Goal: Obtain resource: Download file/media

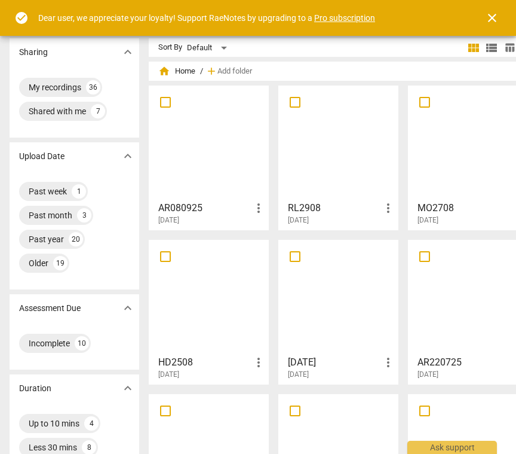
click at [172, 137] on div at bounding box center [209, 143] width 112 height 106
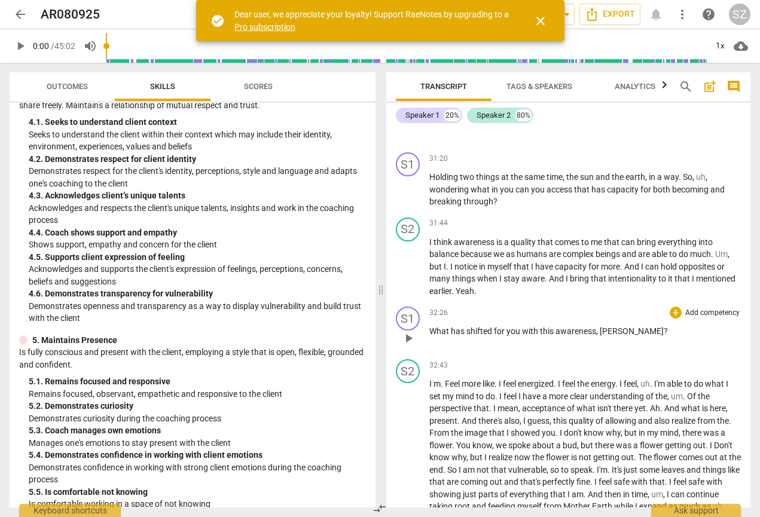
scroll to position [4942, 0]
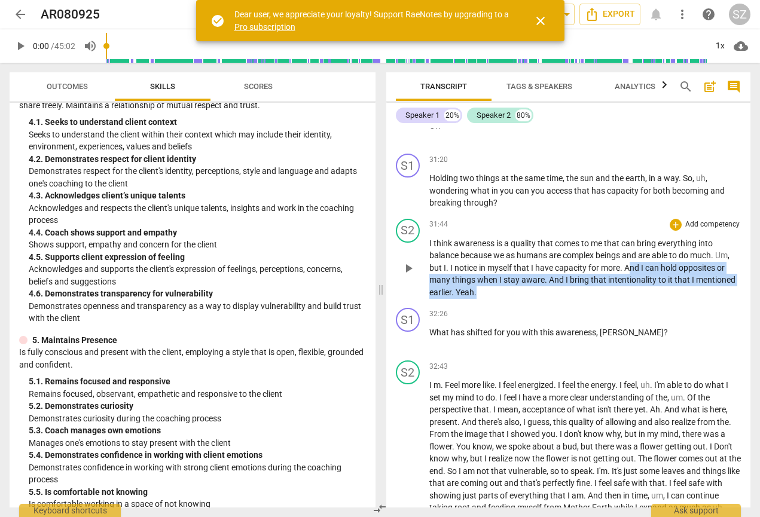
drag, startPoint x: 628, startPoint y: 238, endPoint x: 658, endPoint y: 260, distance: 36.8
click at [516, 260] on p "I think awareness is a quality that comes to me that can bring everything into …" at bounding box center [585, 268] width 312 height 62
click at [498, 250] on icon "button" at bounding box center [504, 247] width 12 height 14
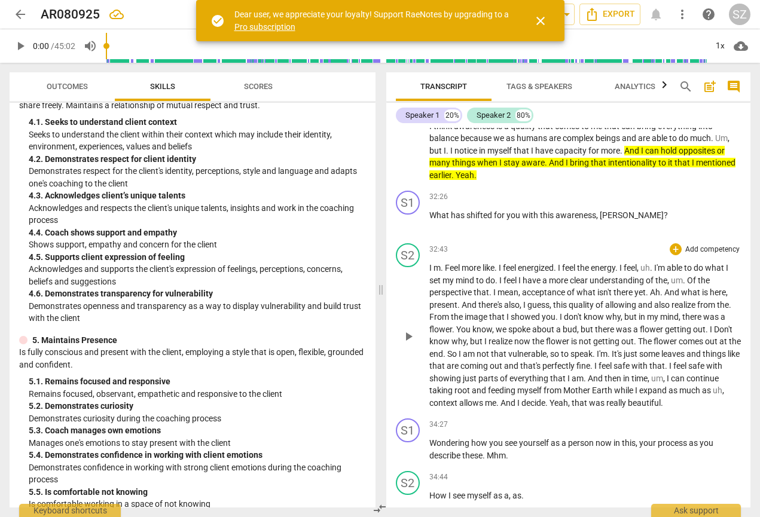
scroll to position [5073, 0]
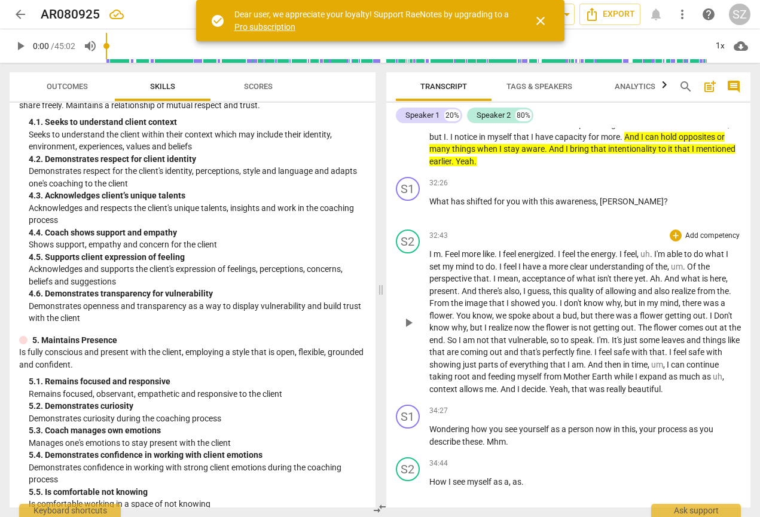
click at [507, 262] on span "feel" at bounding box center [510, 267] width 15 height 10
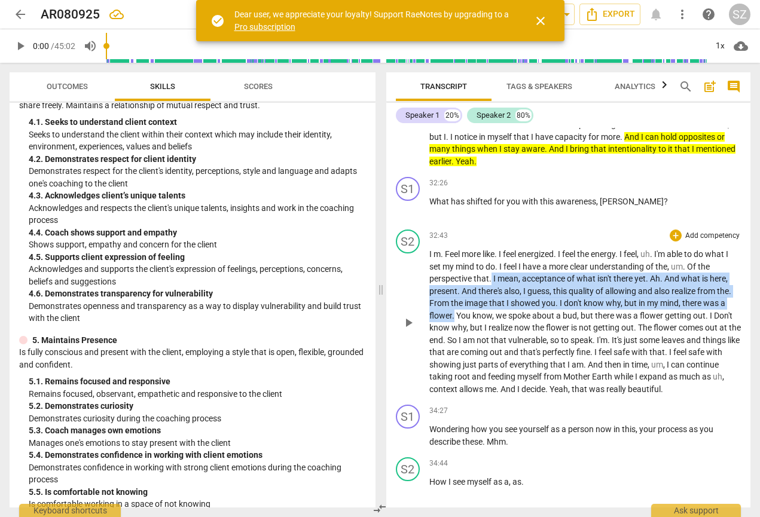
drag, startPoint x: 491, startPoint y: 249, endPoint x: 455, endPoint y: 281, distance: 49.1
click at [455, 281] on p "I m . Feel more like . I feel energized . I feel the energy . I feel , uh . I'm…" at bounding box center [585, 321] width 312 height 147
click at [483, 265] on icon "button" at bounding box center [482, 266] width 7 height 8
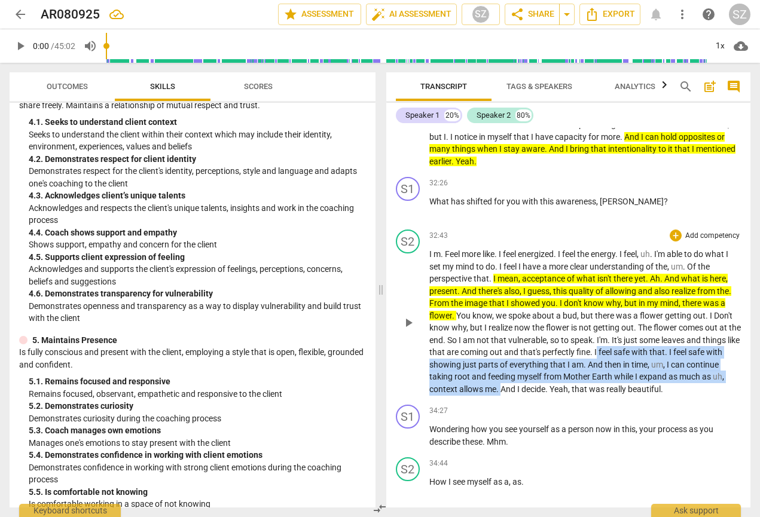
drag, startPoint x: 636, startPoint y: 318, endPoint x: 525, endPoint y: 356, distance: 117.6
click at [516, 356] on p "I m . Feel more like . I feel energized . I feel the energy . I feel , uh . I'm…" at bounding box center [585, 321] width 312 height 147
click at [516, 342] on icon "button" at bounding box center [549, 343] width 4 height 5
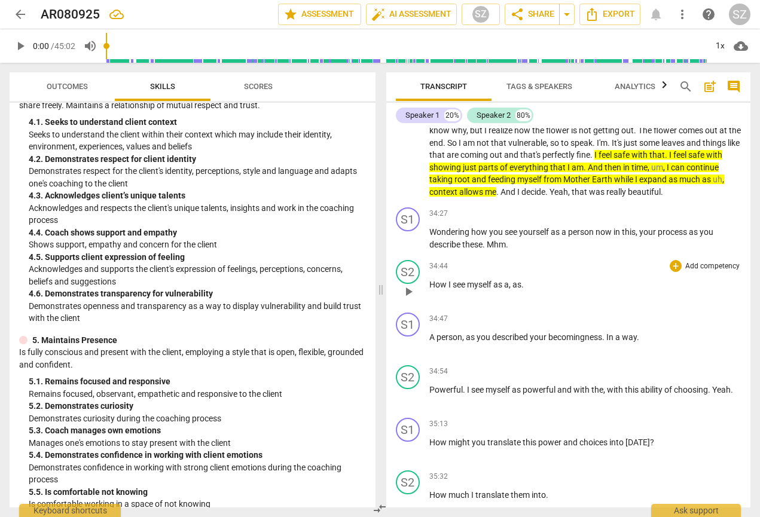
scroll to position [5271, 0]
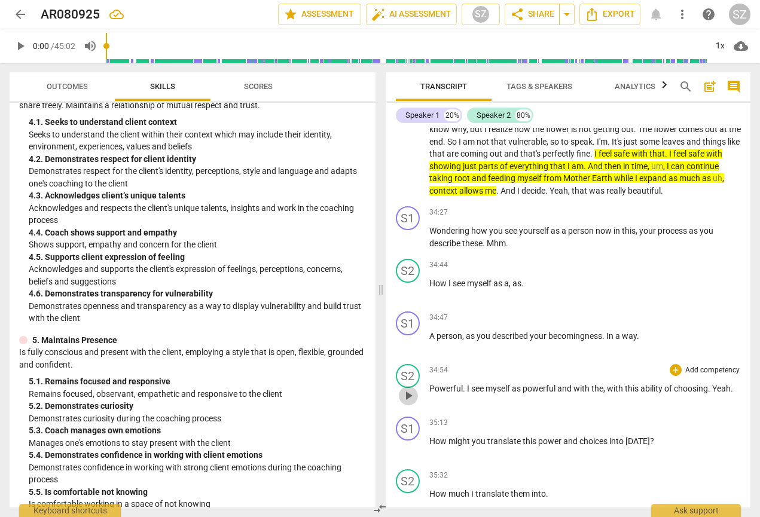
click at [409, 388] on span "play_arrow" at bounding box center [408, 395] width 14 height 14
click at [408, 388] on span "pause" at bounding box center [408, 395] width 14 height 14
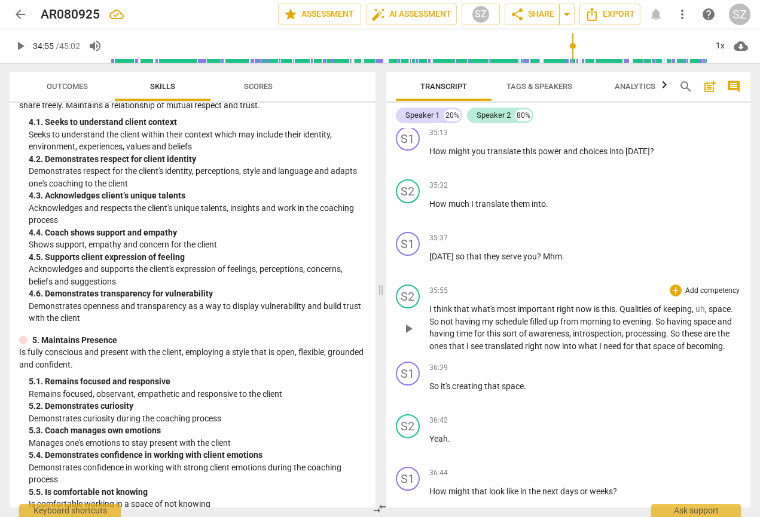
scroll to position [5562, 0]
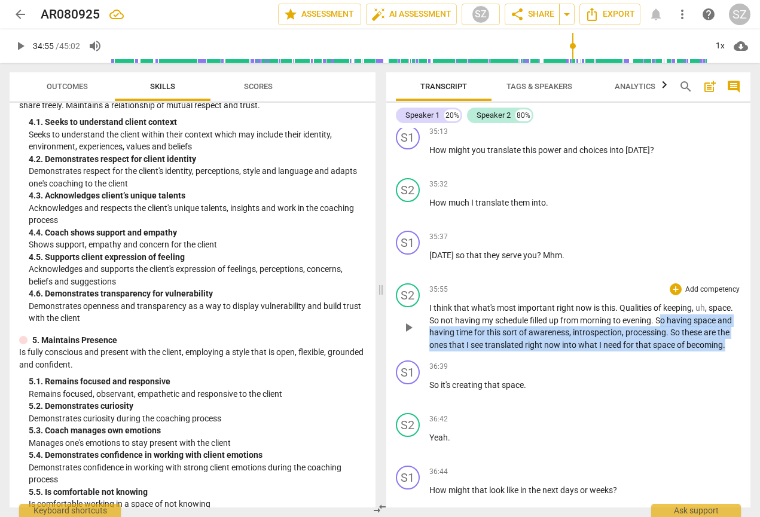
drag, startPoint x: 662, startPoint y: 284, endPoint x: 736, endPoint y: 317, distance: 80.8
click at [516, 318] on div "S2 play_arrow pause 35:55 + Add competency keyboard_arrow_right I think that wh…" at bounding box center [568, 316] width 365 height 77
click at [516, 298] on icon "button" at bounding box center [698, 297] width 4 height 5
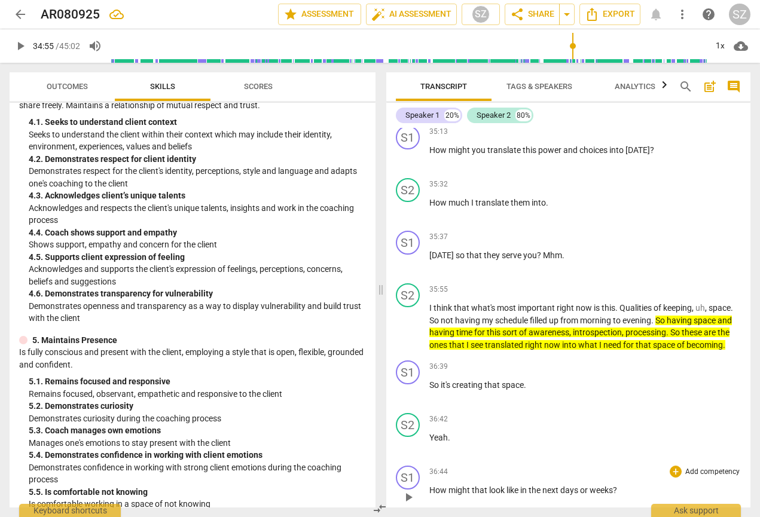
click at [516, 453] on span "weeks" at bounding box center [600, 490] width 23 height 10
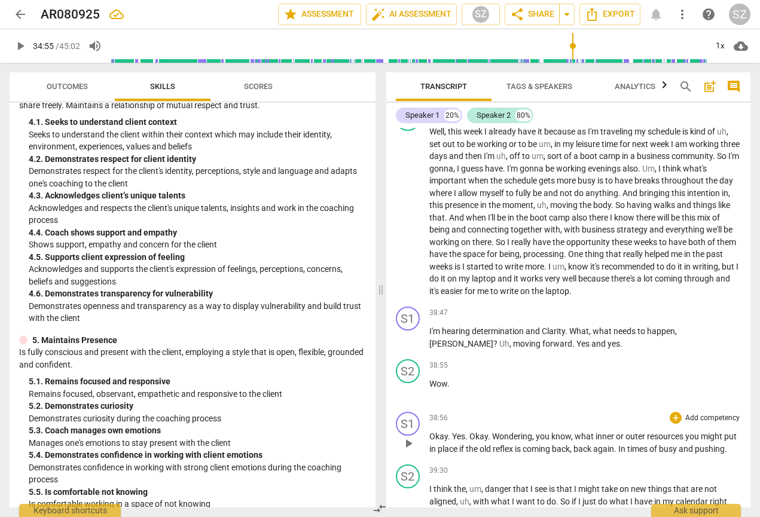
scroll to position [5980, 0]
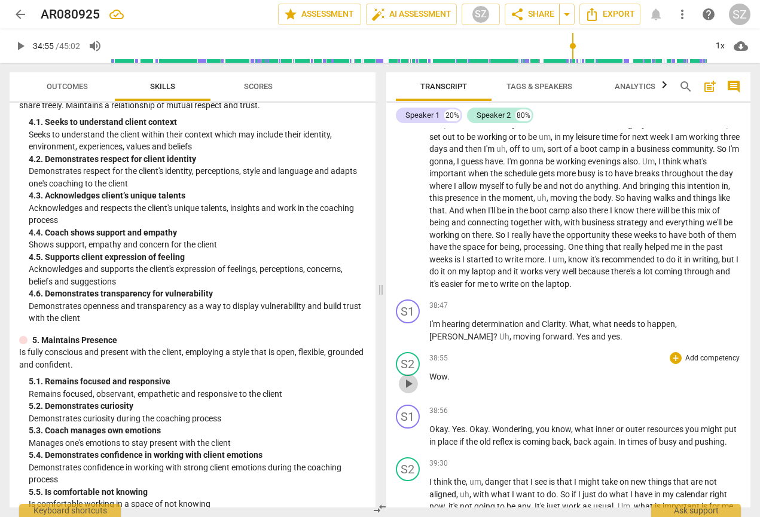
click at [403, 377] on span "play_arrow" at bounding box center [408, 384] width 14 height 14
click at [407, 324] on span "pause" at bounding box center [408, 331] width 14 height 14
click at [408, 324] on span "play_arrow" at bounding box center [408, 331] width 14 height 14
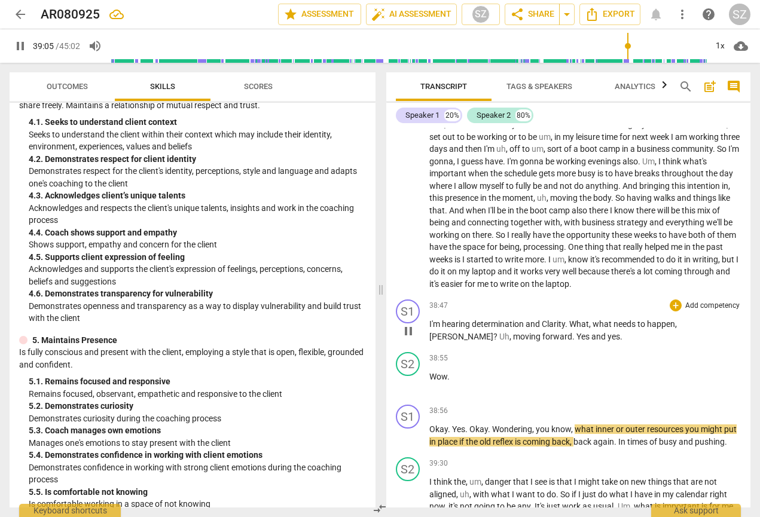
click at [408, 324] on span "pause" at bounding box center [408, 331] width 14 height 14
click at [516, 332] on span "Yes" at bounding box center [583, 337] width 15 height 10
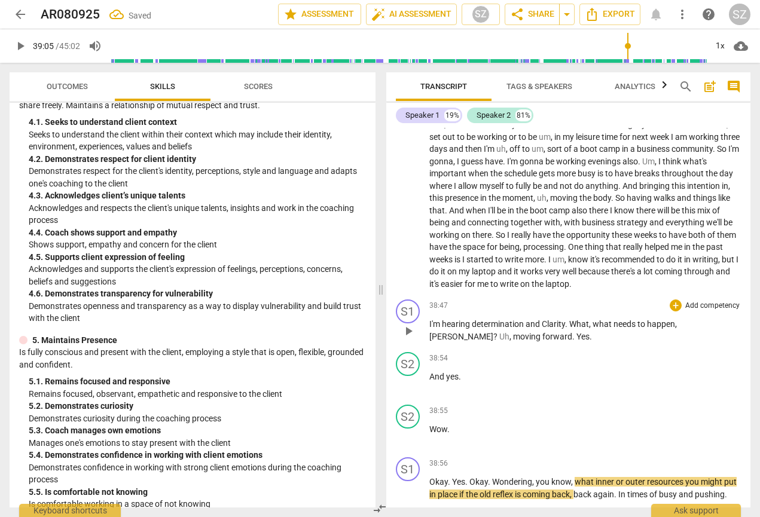
click at [516, 332] on span "." at bounding box center [574, 337] width 4 height 10
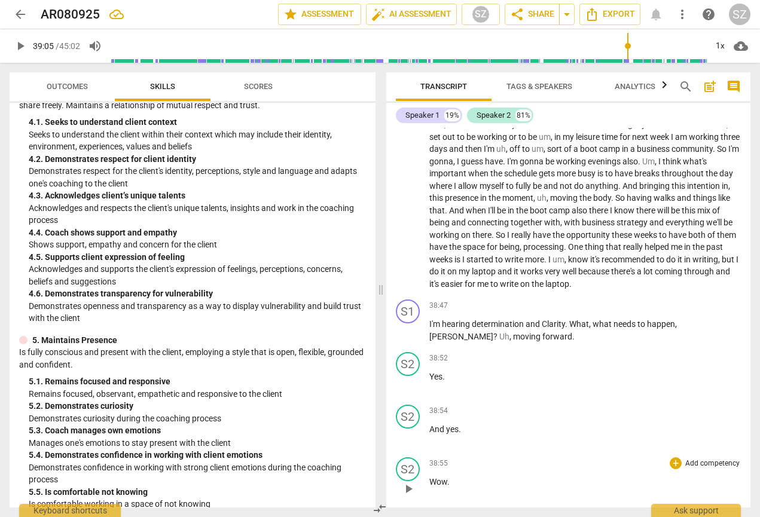
click at [429, 453] on span "Wow" at bounding box center [438, 482] width 18 height 10
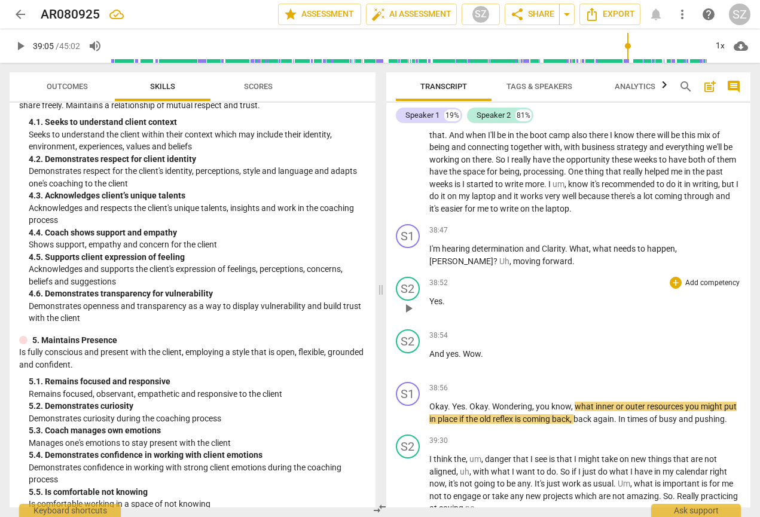
scroll to position [6063, 0]
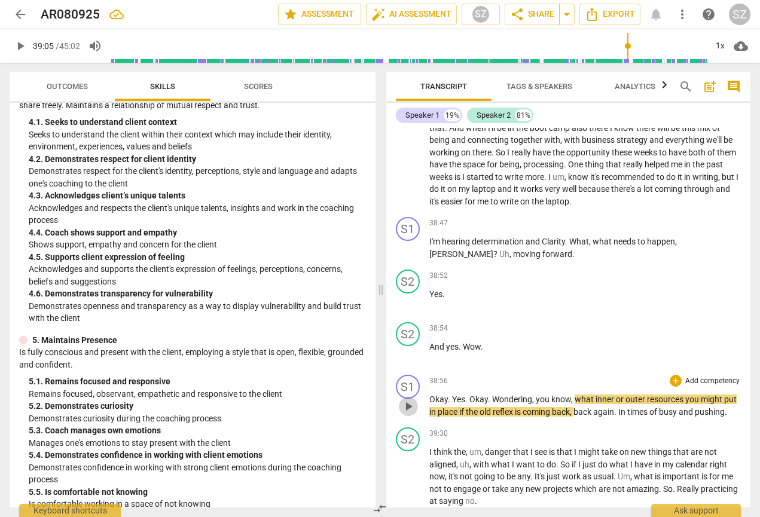
click at [412, 399] on span "play_arrow" at bounding box center [408, 406] width 14 height 14
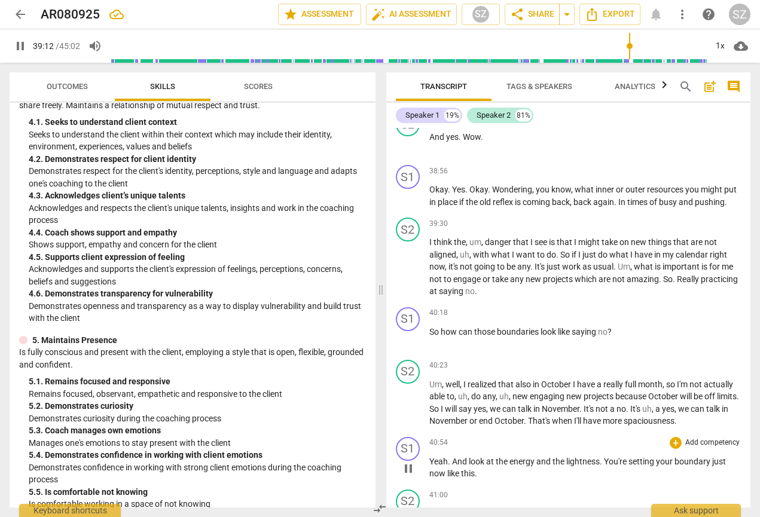
scroll to position [6264, 0]
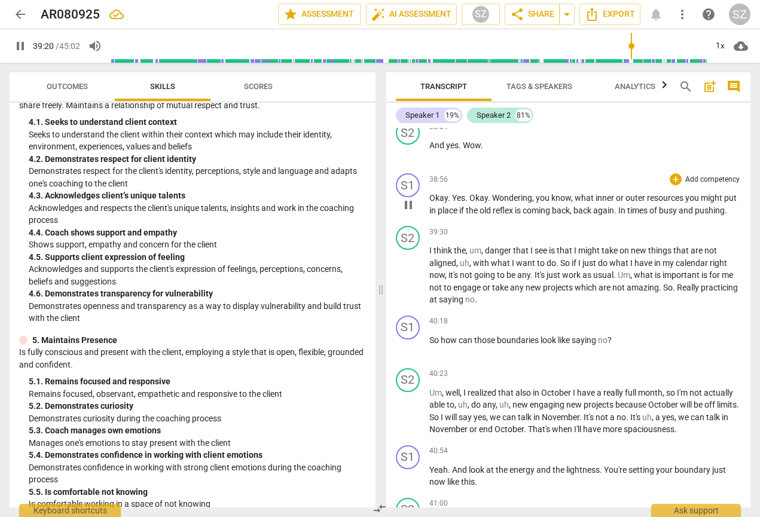
click at [407, 198] on span "pause" at bounding box center [408, 205] width 14 height 14
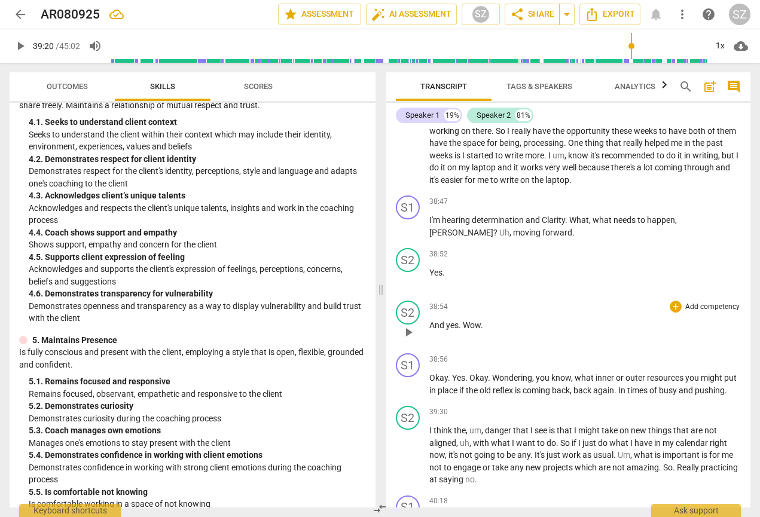
scroll to position [6081, 0]
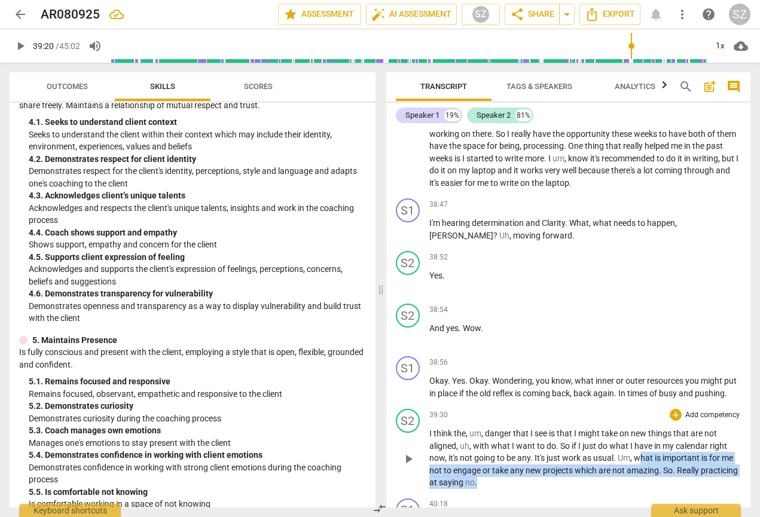
drag, startPoint x: 639, startPoint y: 430, endPoint x: 659, endPoint y: 462, distance: 37.0
click at [516, 453] on div "S2 play_arrow pause 39:30 + Add competency keyboard_arrow_right I think the , u…" at bounding box center [568, 449] width 365 height 90
click at [405, 452] on span "play_arrow" at bounding box center [408, 459] width 14 height 14
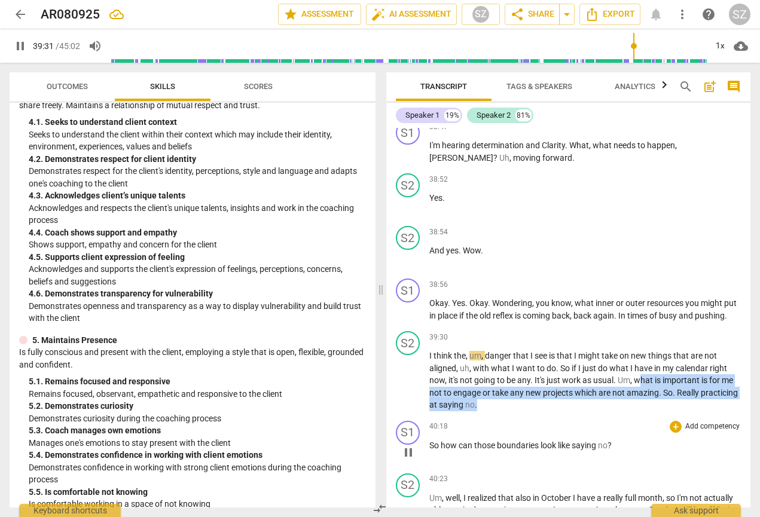
scroll to position [6160, 0]
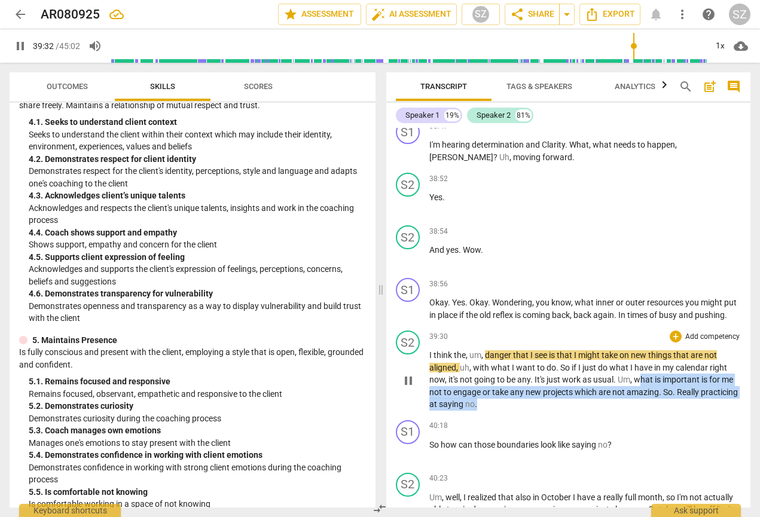
click at [408, 374] on span "pause" at bounding box center [408, 381] width 14 height 14
type input "2373"
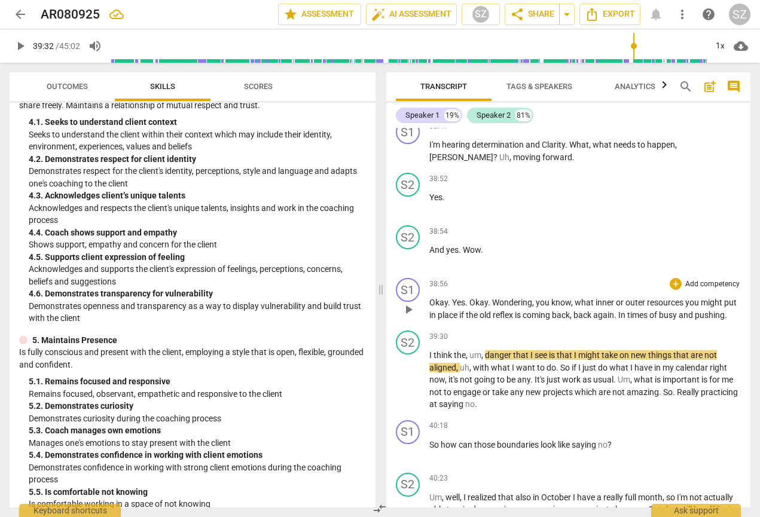
click at [516, 278] on div "38:56 + Add competency keyboard_arrow_right Okay . Yes . Okay . Wondering , you…" at bounding box center [585, 299] width 312 height 43
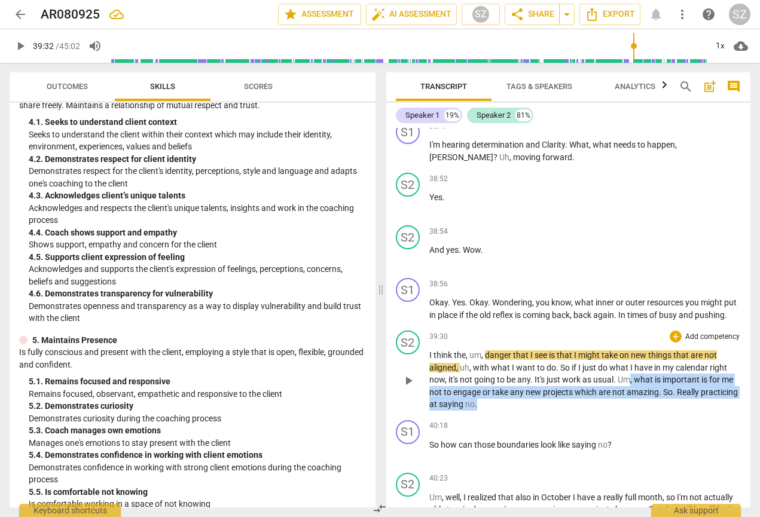
drag, startPoint x: 632, startPoint y: 356, endPoint x: 666, endPoint y: 378, distance: 40.9
click at [516, 378] on p "I think the , um , danger that I see is that I might take on new things that ar…" at bounding box center [585, 380] width 312 height 62
click at [516, 360] on icon "button" at bounding box center [542, 360] width 12 height 14
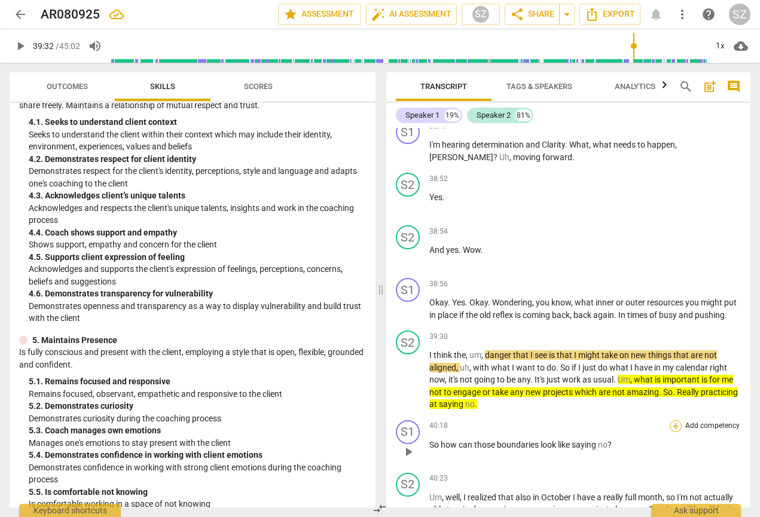
click at [516, 420] on div "+" at bounding box center [675, 426] width 12 height 12
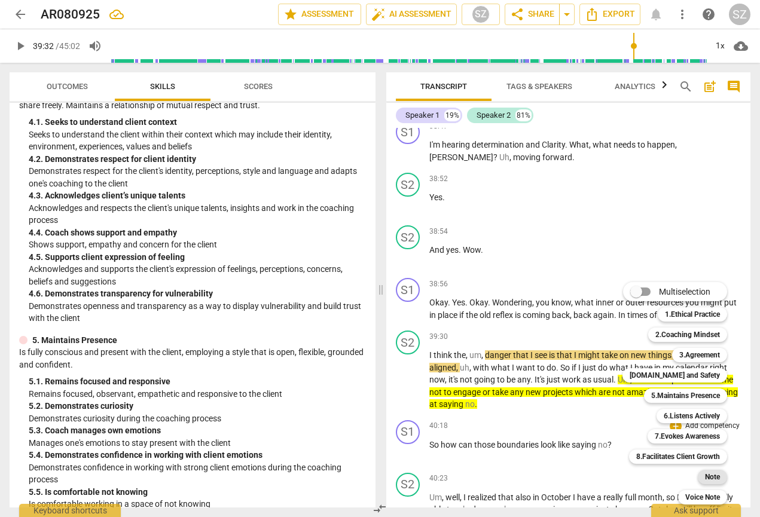
click at [516, 453] on b "Note" at bounding box center [712, 477] width 15 height 14
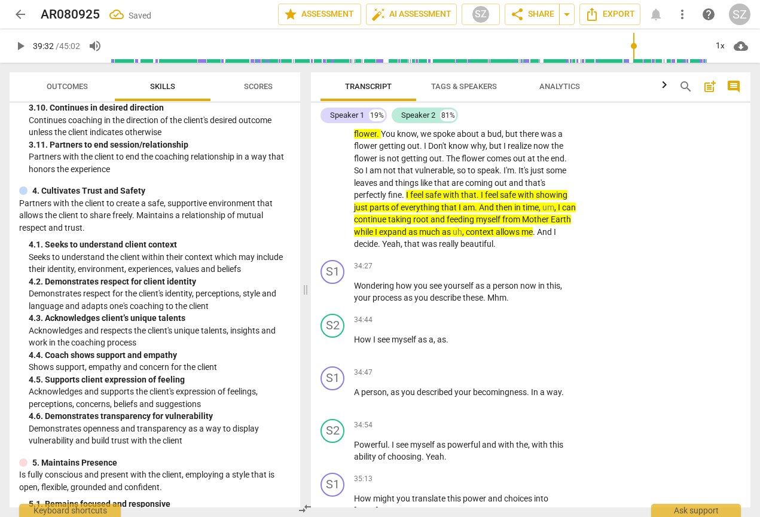
scroll to position [7322, 0]
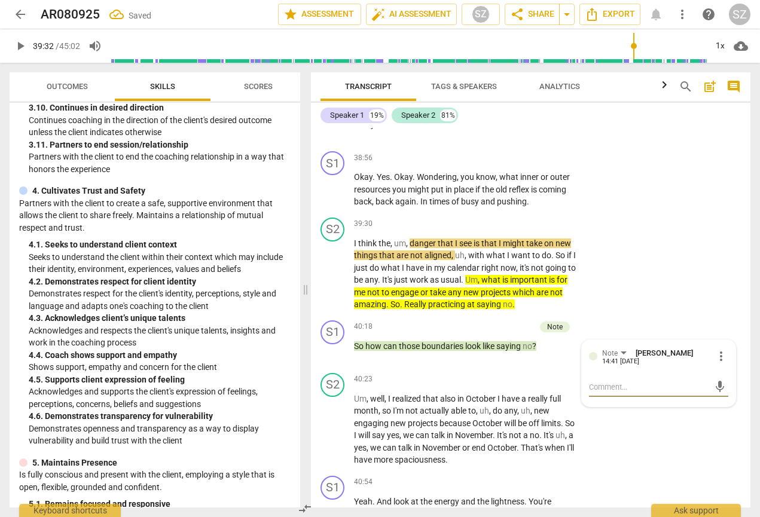
type textarea "H"
type textarea "Ho"
type textarea "How"
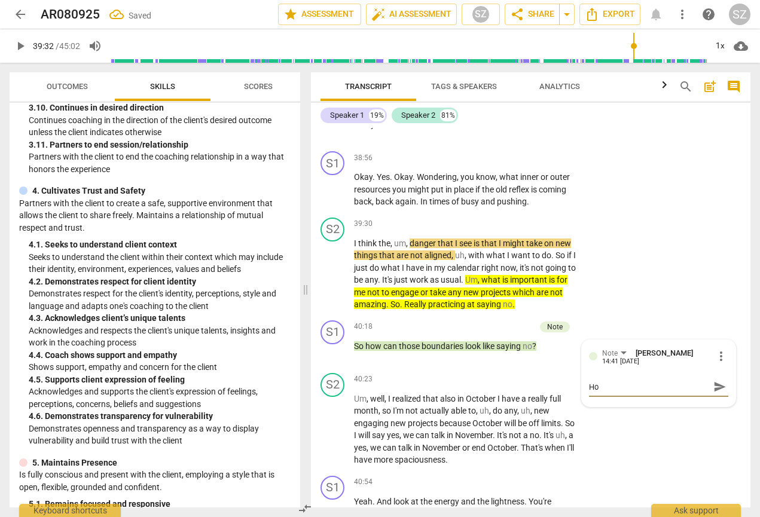
type textarea "How"
type textarea "How c"
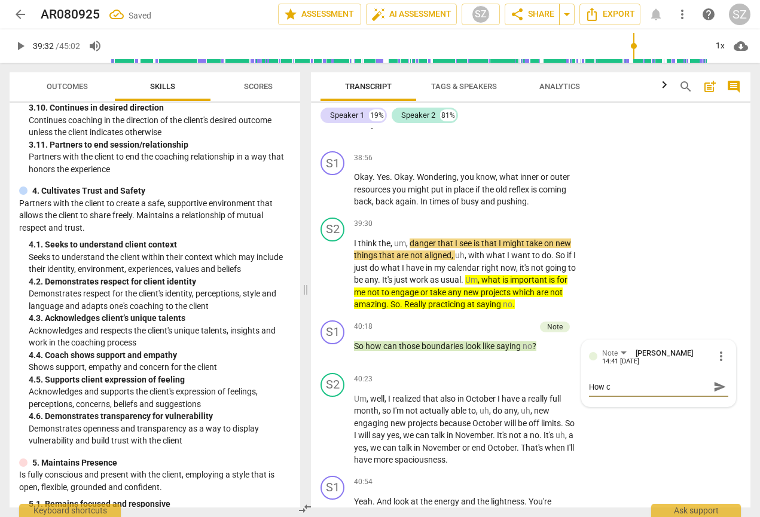
type textarea "How co"
type textarea "How cou"
type textarea "How coul"
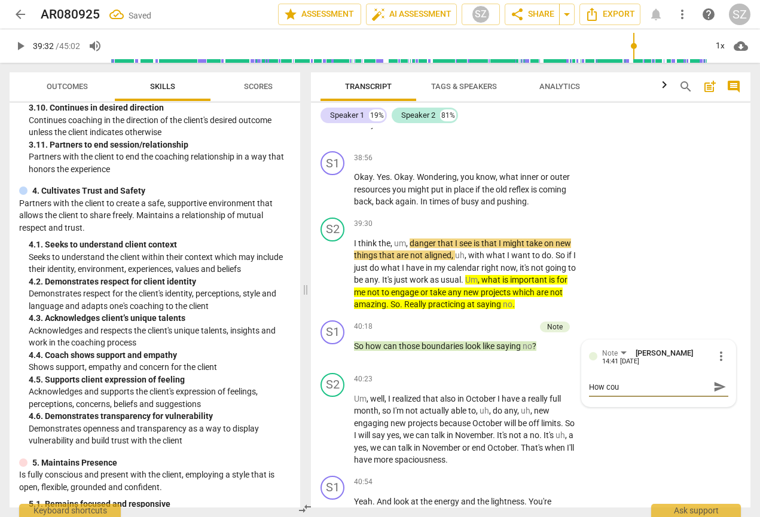
type textarea "How coul"
type textarea "How could"
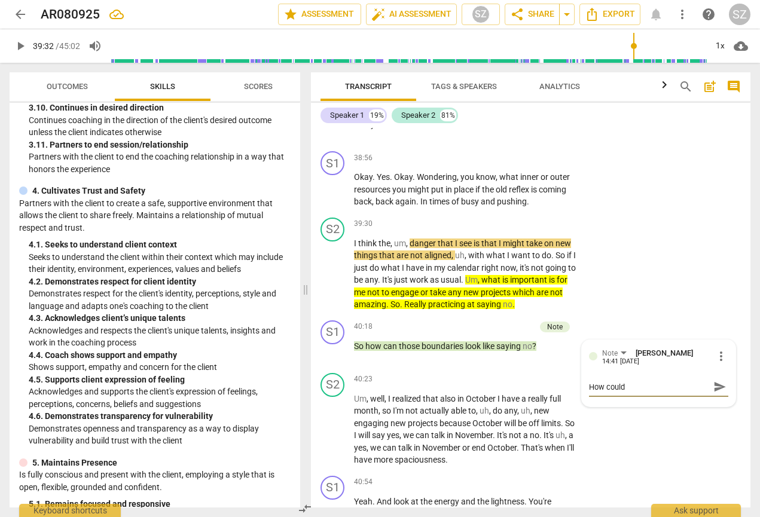
type textarea "How could s"
type textarea "How could sa"
type textarea "How could say"
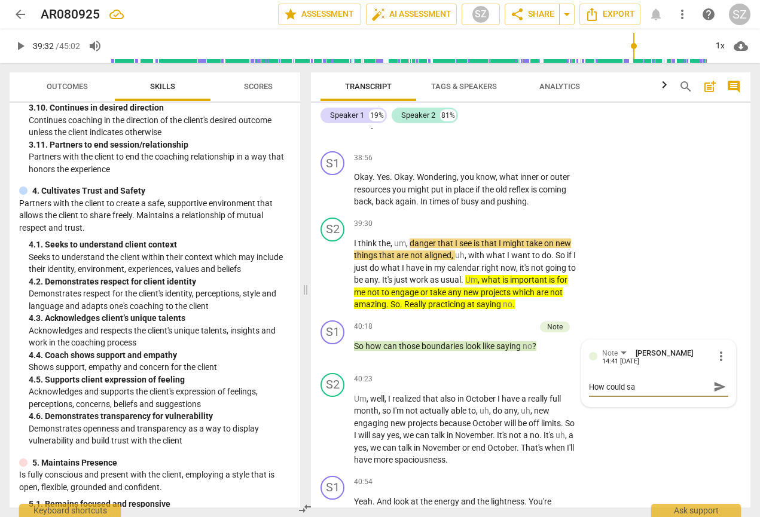
type textarea "How could say"
type textarea "How could sayi"
type textarea "How could sayin"
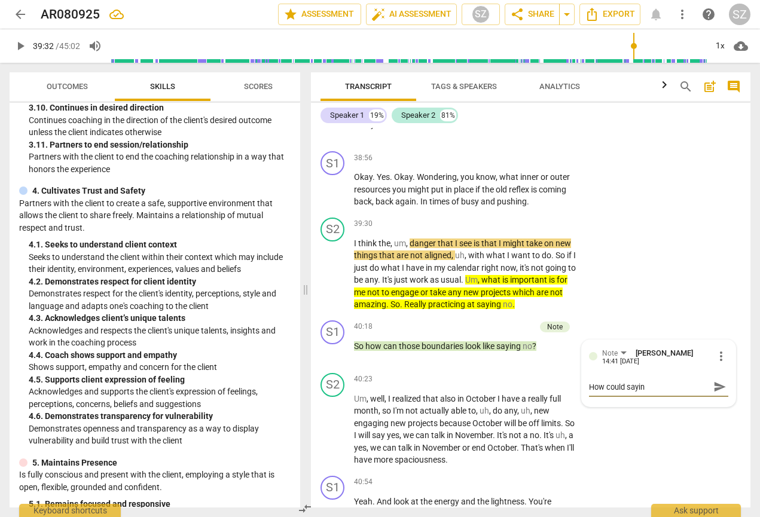
type textarea "How could saying"
type textarea "How could saying n"
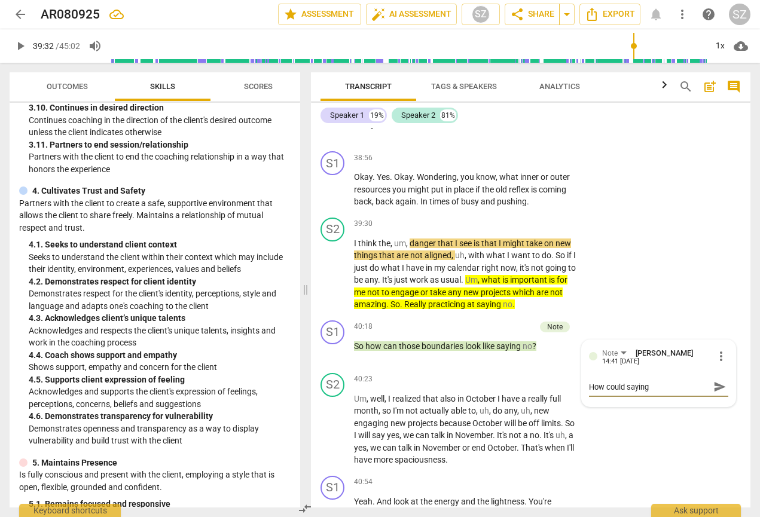
type textarea "How could saying n"
type textarea "How could saying no"
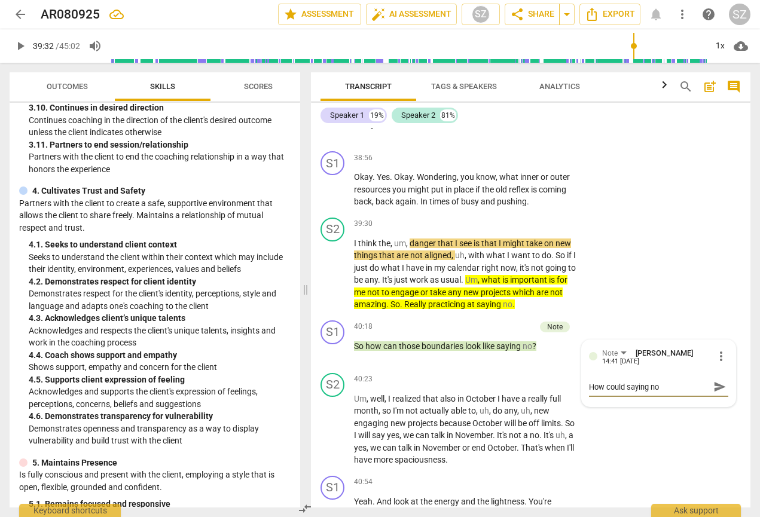
type textarea "How could saying no l"
type textarea "How could saying no lo"
type textarea "How could saying no loo"
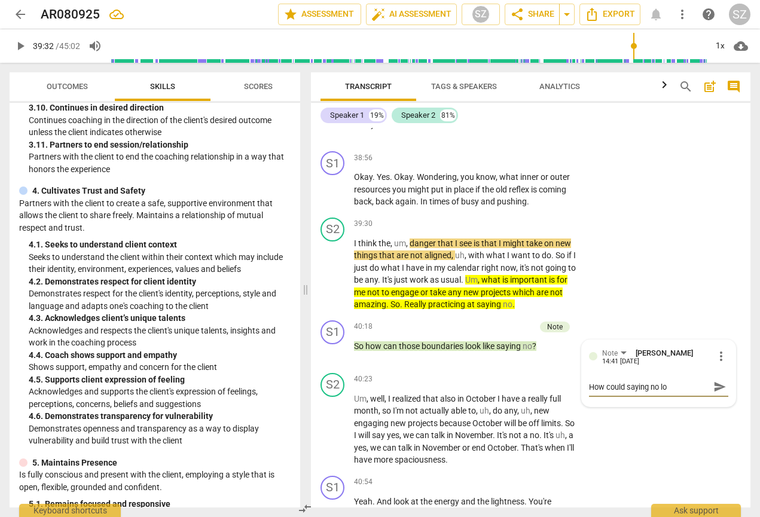
type textarea "How could saying no loo"
type textarea "How could saying no look"
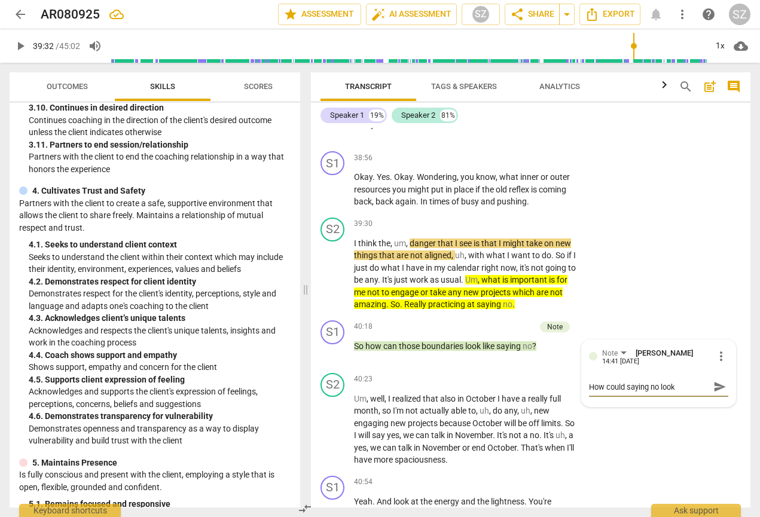
type textarea "How could saying no look l"
type textarea "How could saying no look li"
type textarea "How could saying no look lik"
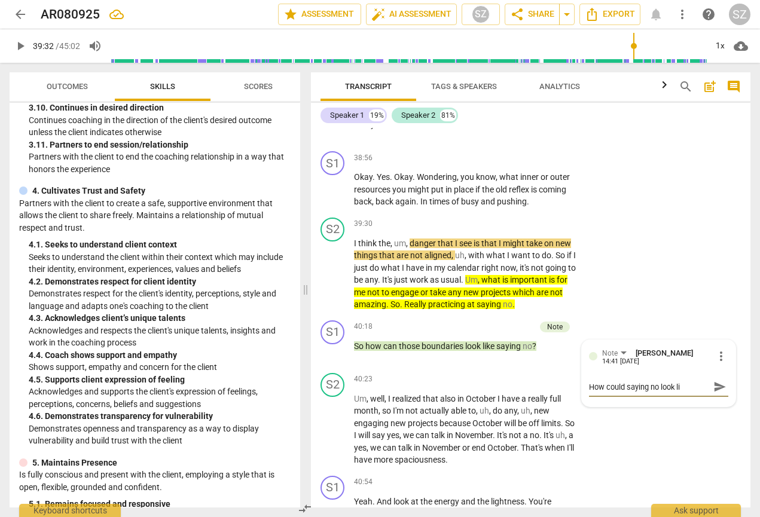
type textarea "How could saying no look lik"
type textarea "How could saying no look like"
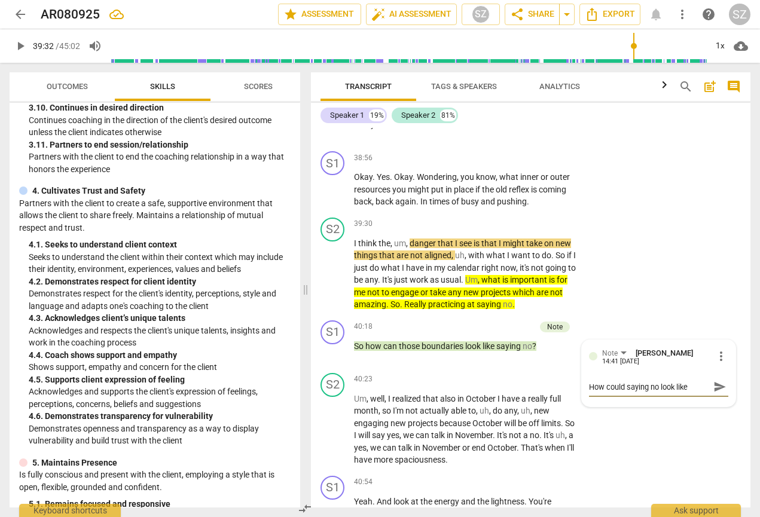
type textarea "How could saying no look like ?"
click at [516, 380] on span "send" at bounding box center [719, 386] width 13 height 13
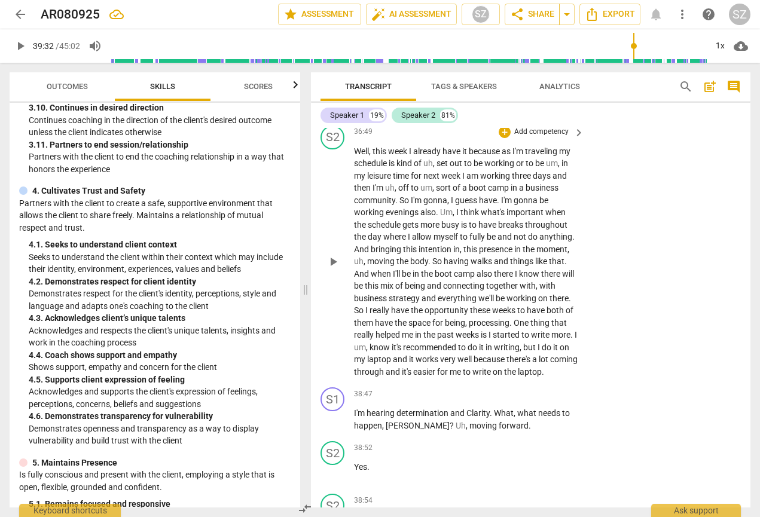
scroll to position [6934, 0]
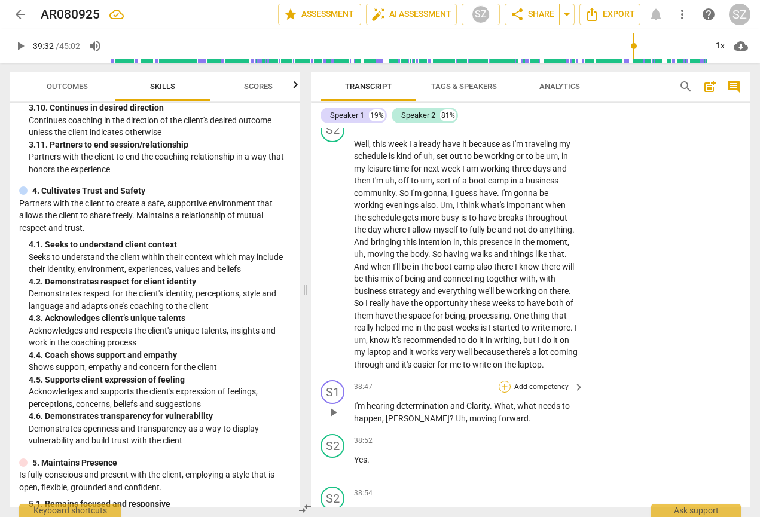
click at [504, 381] on div "+" at bounding box center [504, 387] width 12 height 12
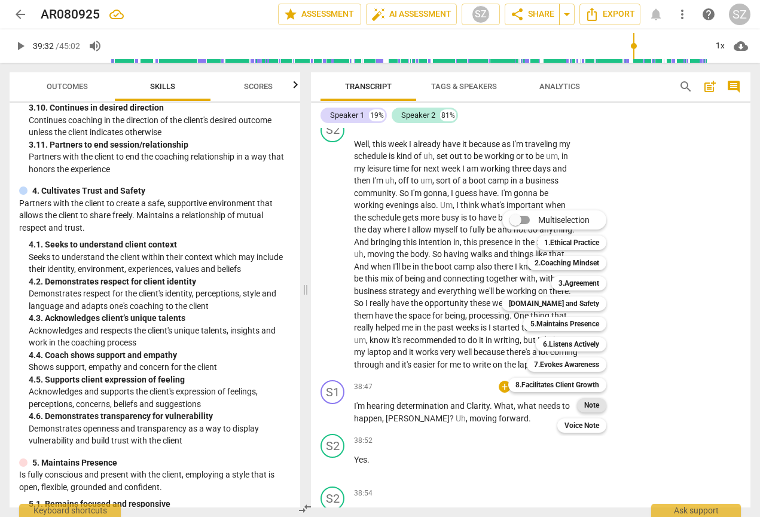
click at [516, 405] on b "Note" at bounding box center [591, 405] width 15 height 14
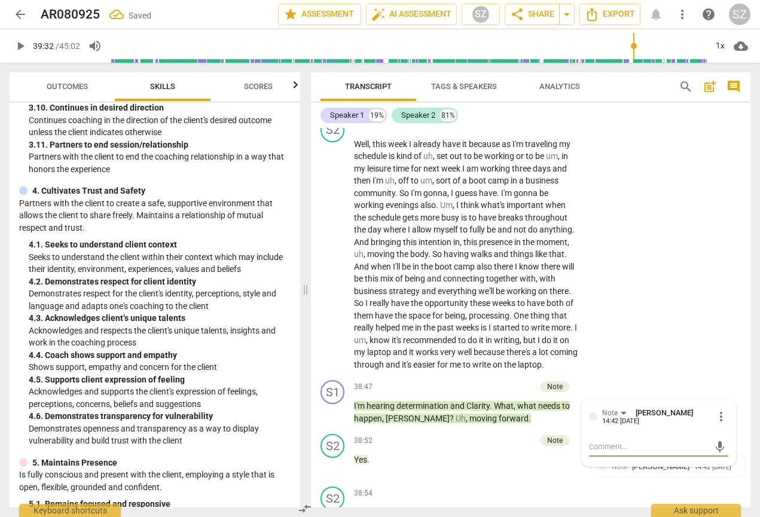
type textarea "W"
type textarea "Wh"
type textarea "Wha"
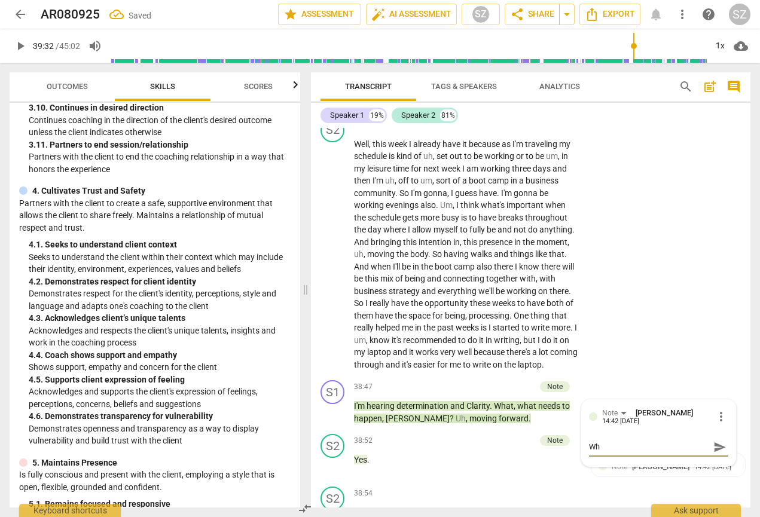
type textarea "Wha"
type textarea "What"
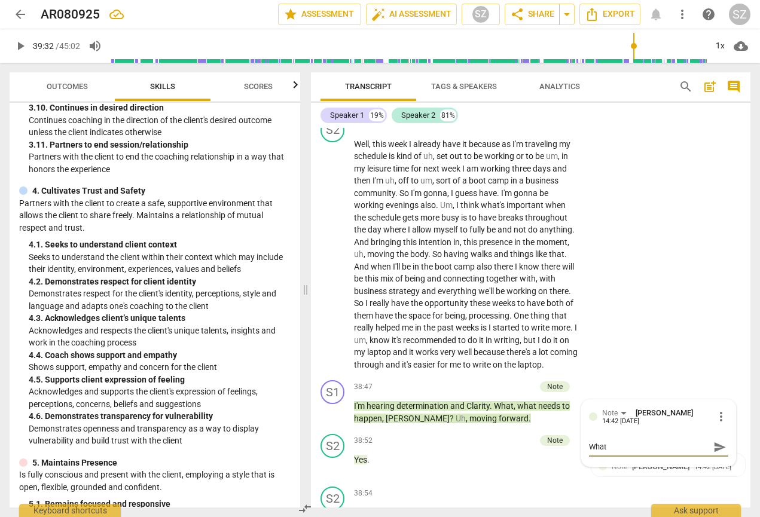
type textarea "What n"
type textarea "What nn"
type textarea "What nne"
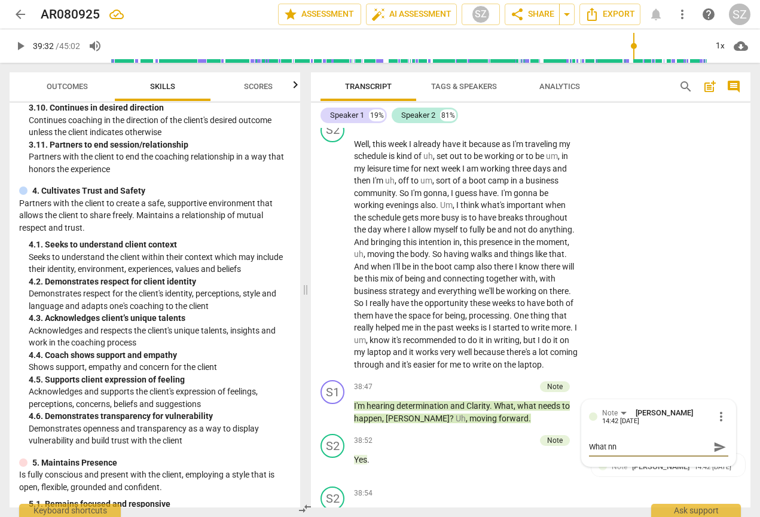
type textarea "What nne"
type textarea "What nn"
type textarea "What n"
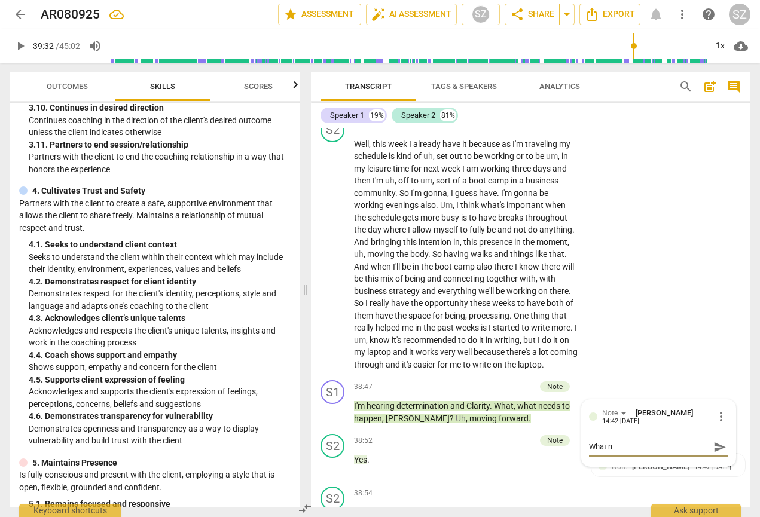
type textarea "What ne"
type textarea "What nee"
type textarea "What need"
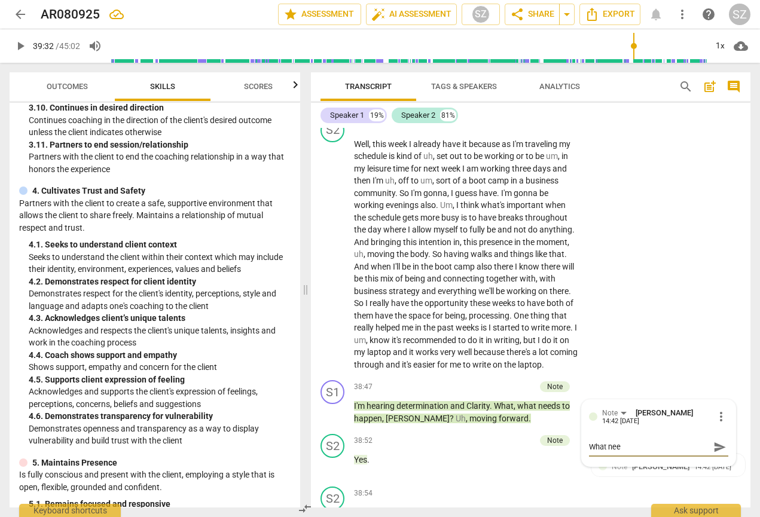
type textarea "What need"
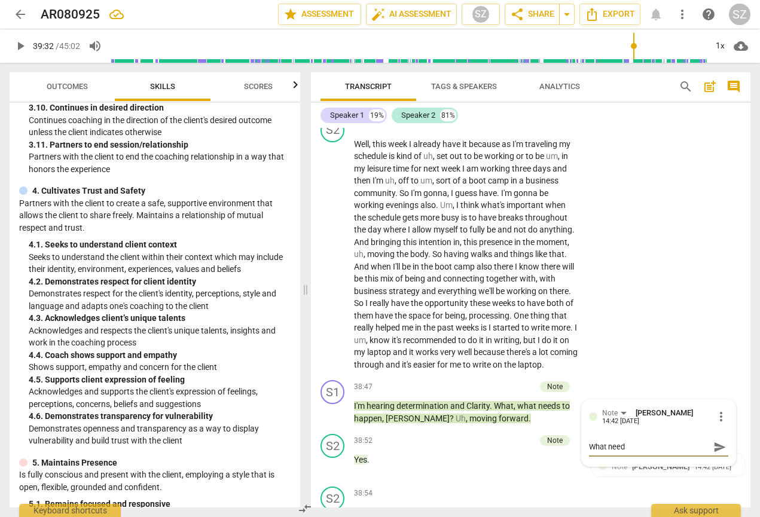
type textarea "What needs"
type textarea "What needs t"
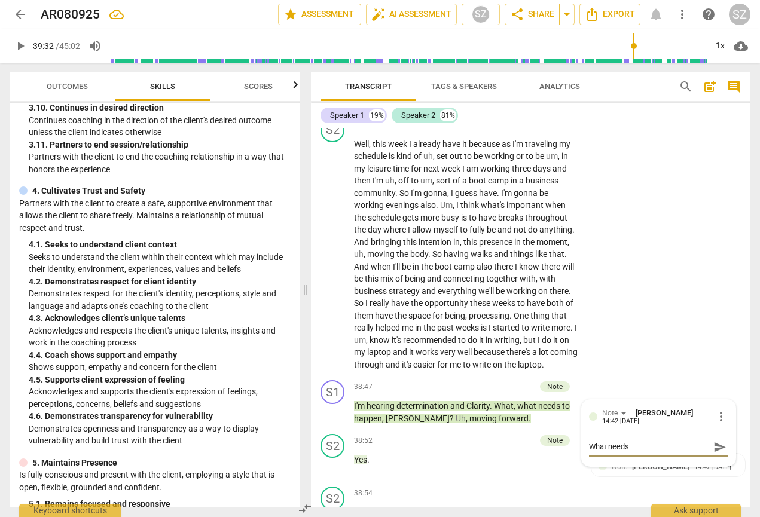
type textarea "What needs t"
type textarea "What needs to"
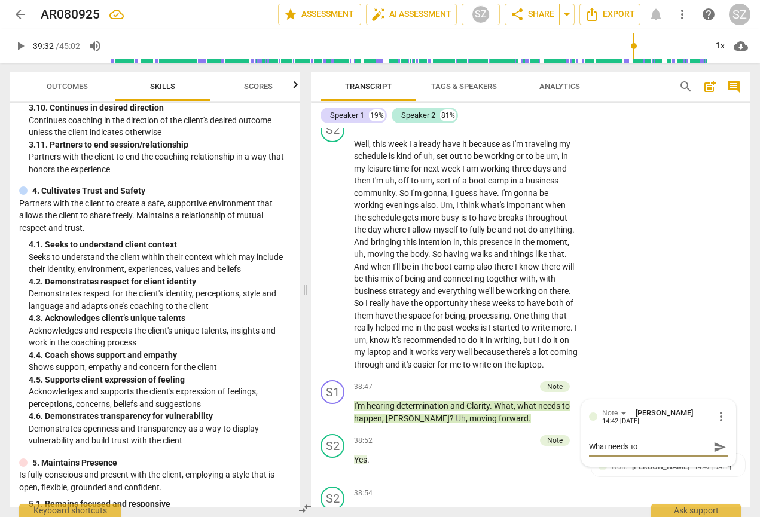
type textarea "What needs to h"
type textarea "What needs to ha"
type textarea "What needs to hap"
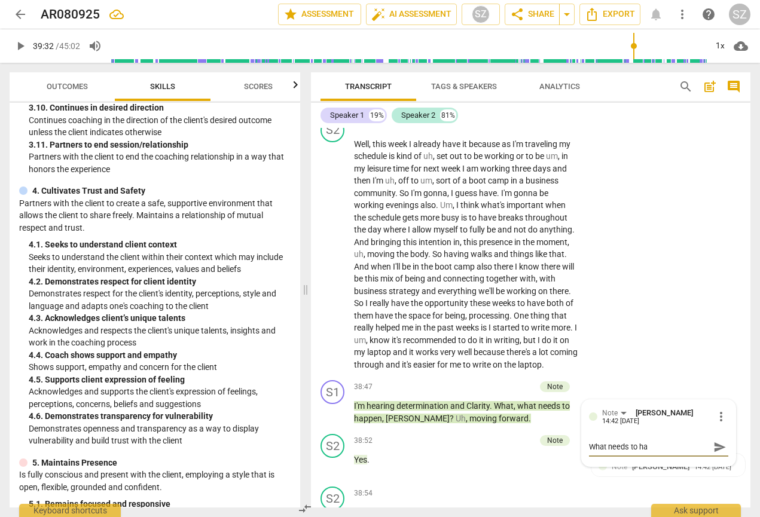
type textarea "What needs to hap"
type textarea "What needs to happ"
type textarea "What needs to happe"
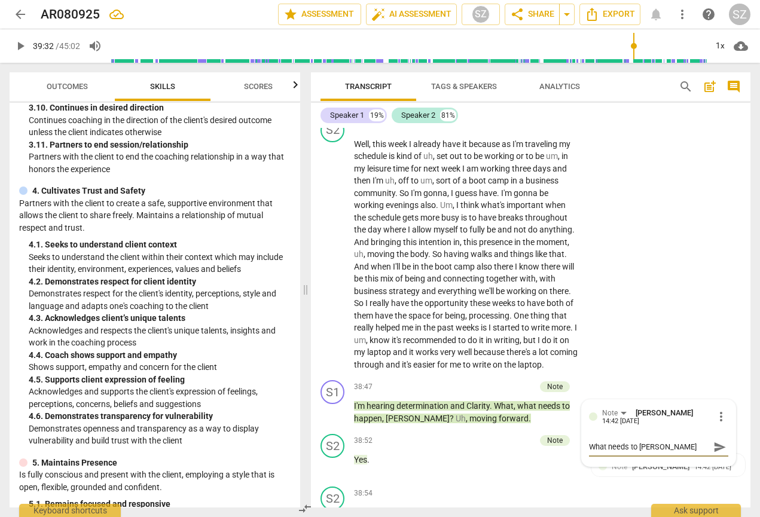
type textarea "What needs to happen"
type textarea "What needs to happen s"
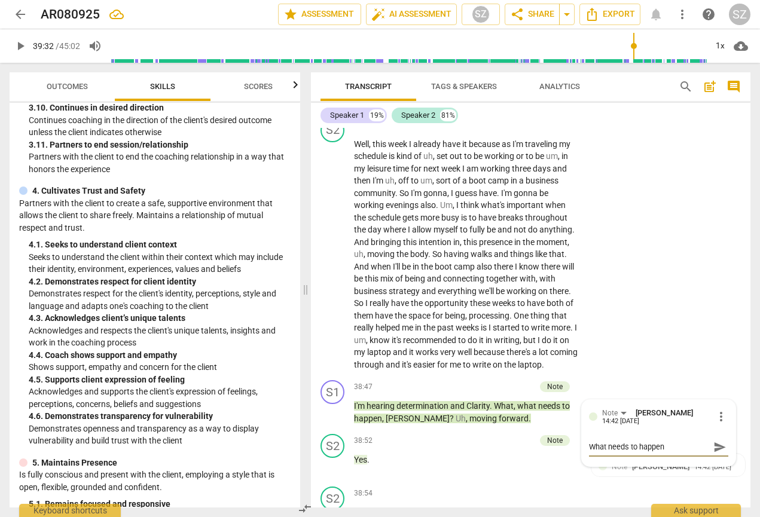
type textarea "What needs to happen s"
type textarea "What needs to happen so"
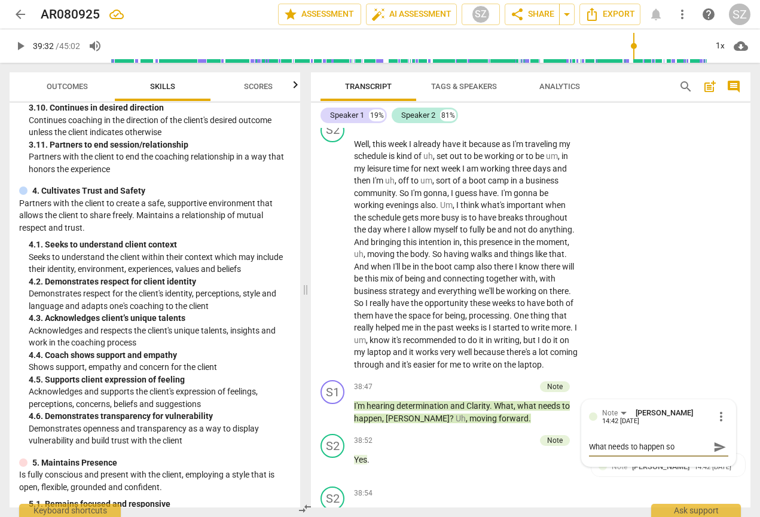
type textarea "What needs to happen so t"
type textarea "What needs to happen so th"
type textarea "What needs to happen so tha"
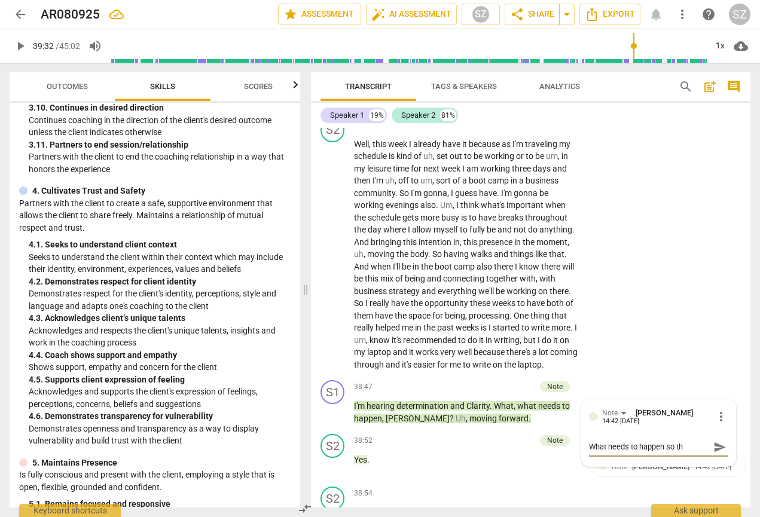
type textarea "What needs to happen so tha"
type textarea "What needs to happen so that"
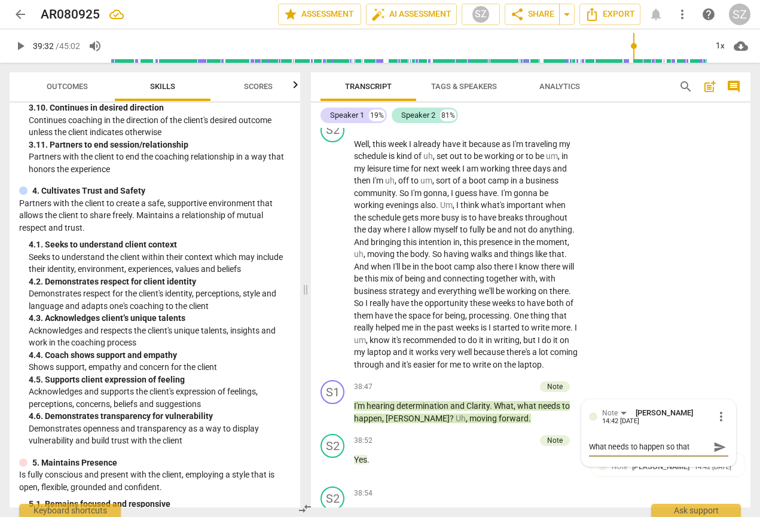
type textarea "What needs to happen so that y"
type textarea "What needs to happen so that yo"
type textarea "What needs to happen so that you"
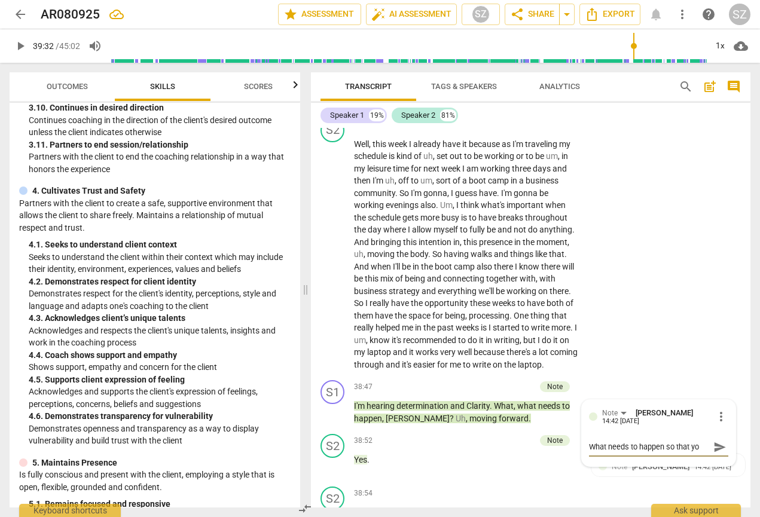
type textarea "What needs to happen so that you"
type textarea "What needs to happen so that you a"
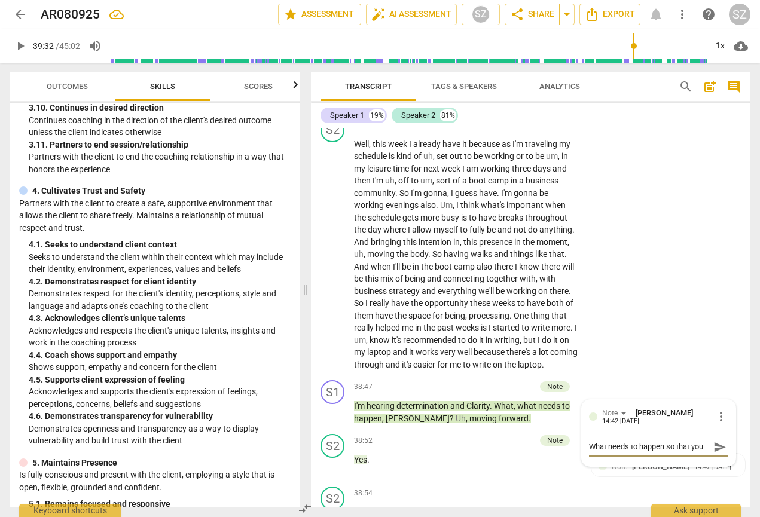
scroll to position [10, 0]
type textarea "What needs to happen so that you ae"
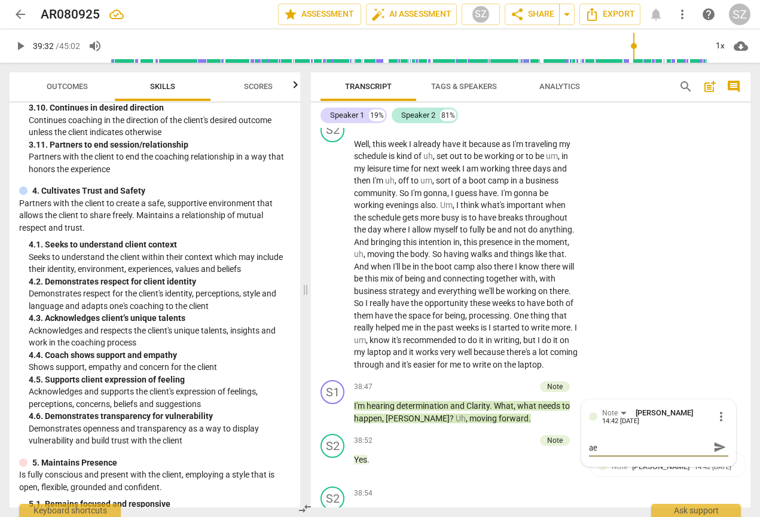
type textarea "What needs to happen so that you ae k"
type textarea "What needs to happen so that you ae"
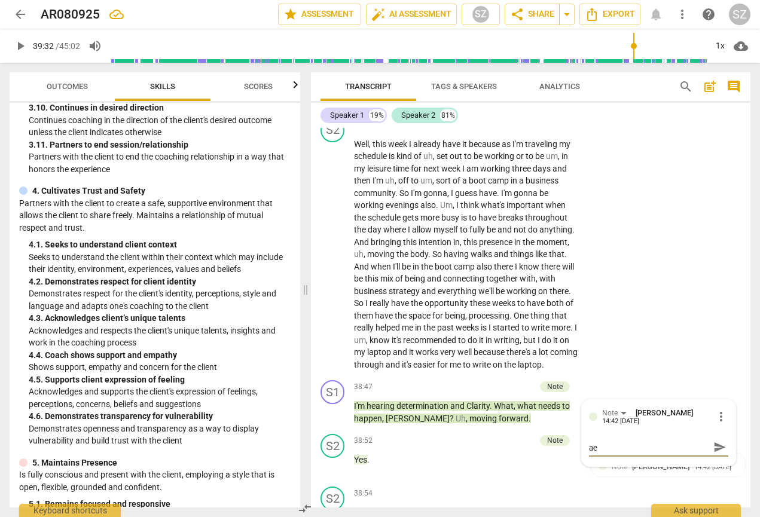
type textarea "What needs to happen so that you ae"
type textarea "What needs to happen so that you a"
type textarea "What needs to happen so that you ar"
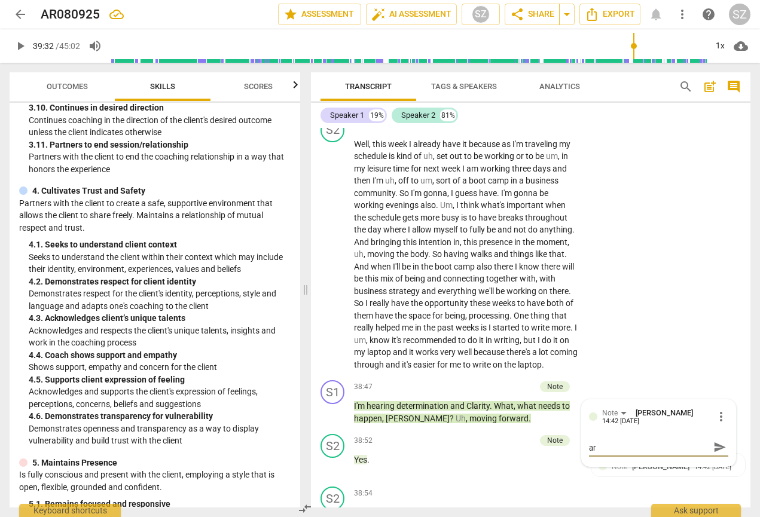
type textarea "What needs to happen so that you are"
type textarea "What needs to happen so that you are k"
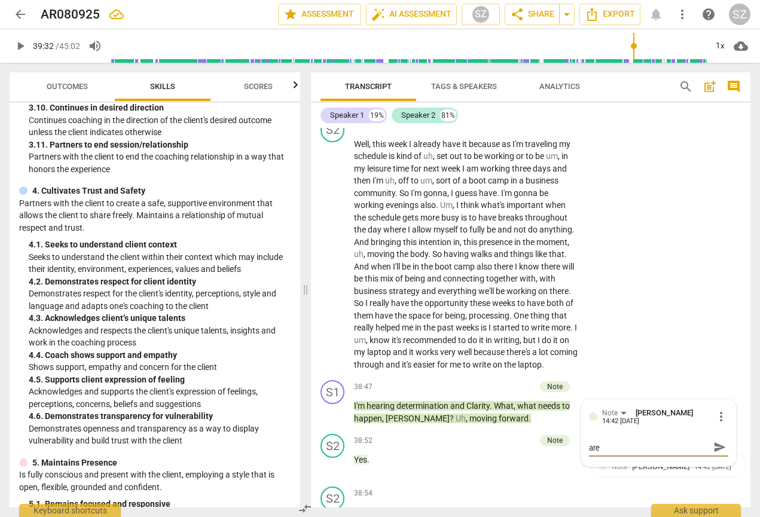
type textarea "What needs to happen so that you are k"
type textarea "What needs to happen so that you are ke"
type textarea "What needs to happen so that you are kee"
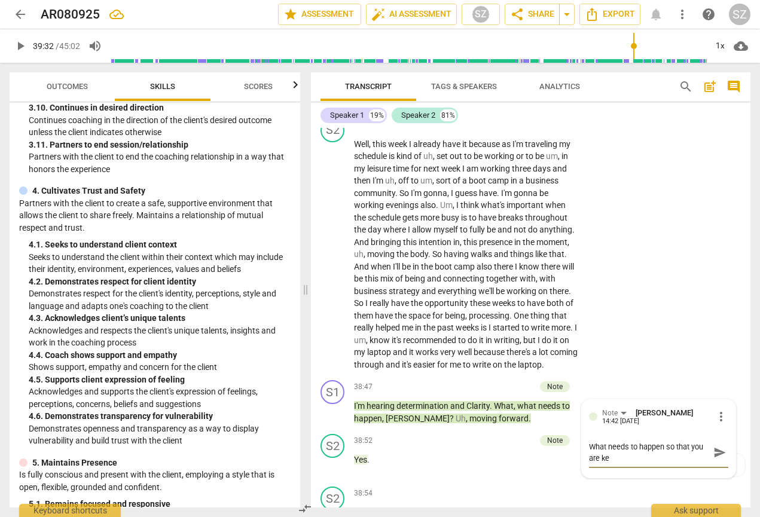
type textarea "What needs to happen so that you are kee"
type textarea "What needs to happen so that you are keep"
type textarea "What needs to happen so that you are keepi"
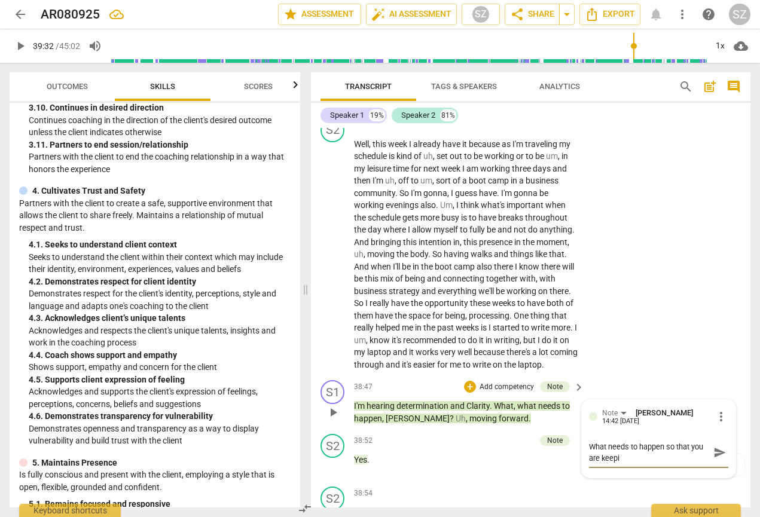
type textarea "What needs to happen so that you are keepin"
type textarea "What needs to happen so that you are keeping"
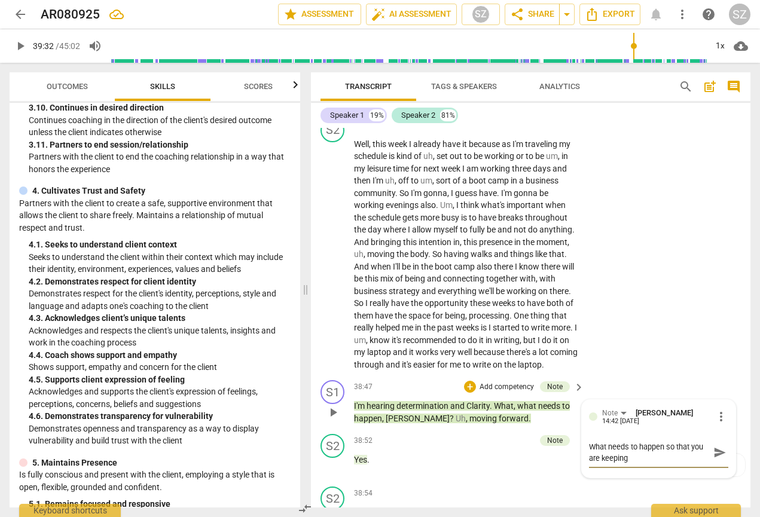
type textarea "What needs to happen so that you are keeping"
type textarea "What needs to happen so that you are keeping y"
type textarea "What needs to happen so that you are keeping yo"
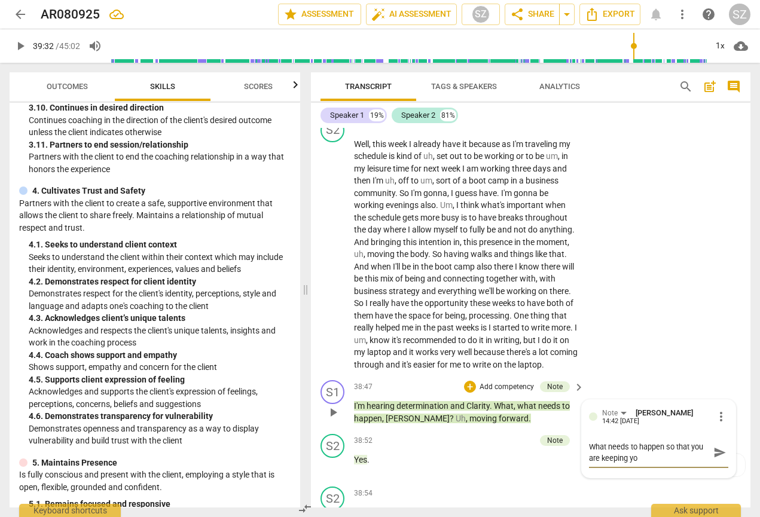
type textarea "What needs to happen so that you are keeping you"
type textarea "What needs to happen so that you are keeping your"
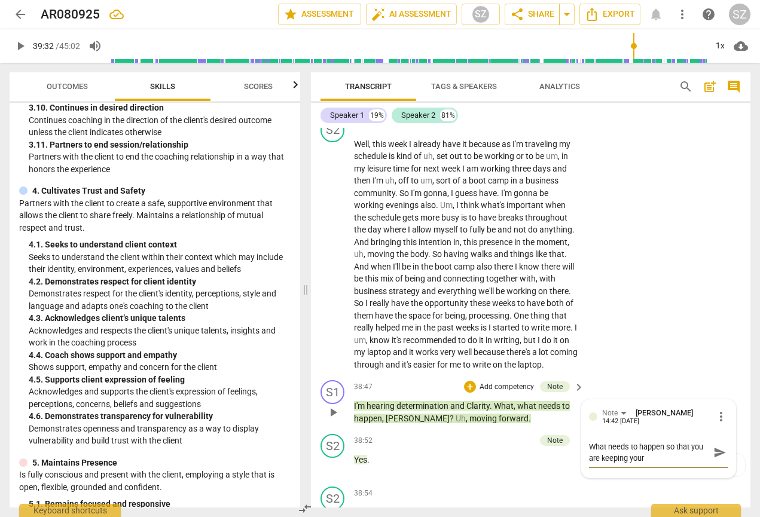
type textarea "What needs to happen so that you are keeping your"
type textarea "What needs to happen so that you are keeping your c"
type textarea "What needs to happen so that you are keeping your ce"
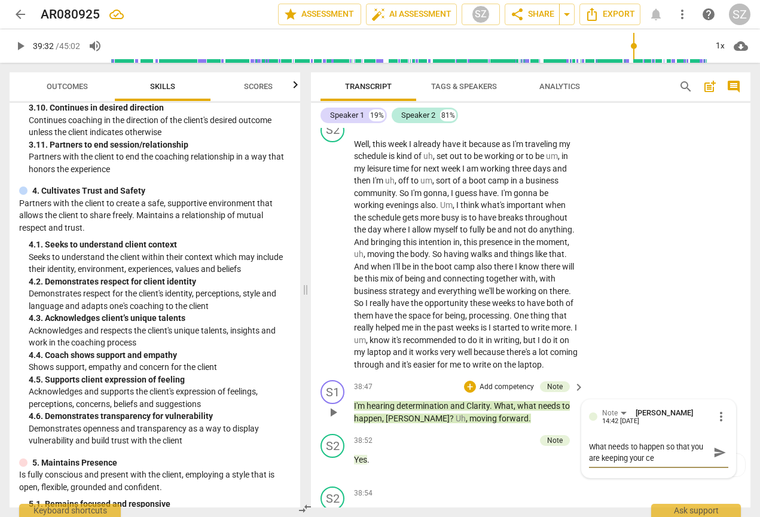
type textarea "What needs to happen so that you are keeping your c"
type textarea "What needs to happen so that you are keeping your co"
type textarea "What needs to happen so that you are keeping your coo"
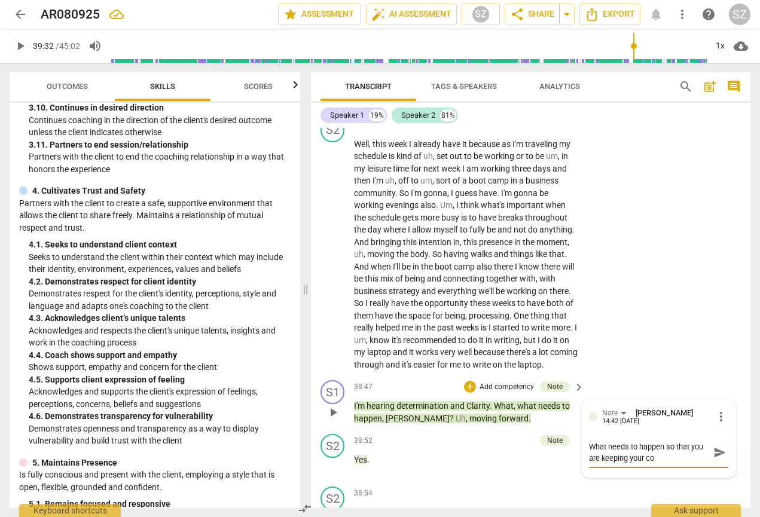
type textarea "What needs to happen so that you are keeping your coo"
type textarea "What needs to happen so that you are keeping your coon"
click at [516, 452] on span "send" at bounding box center [719, 458] width 13 height 13
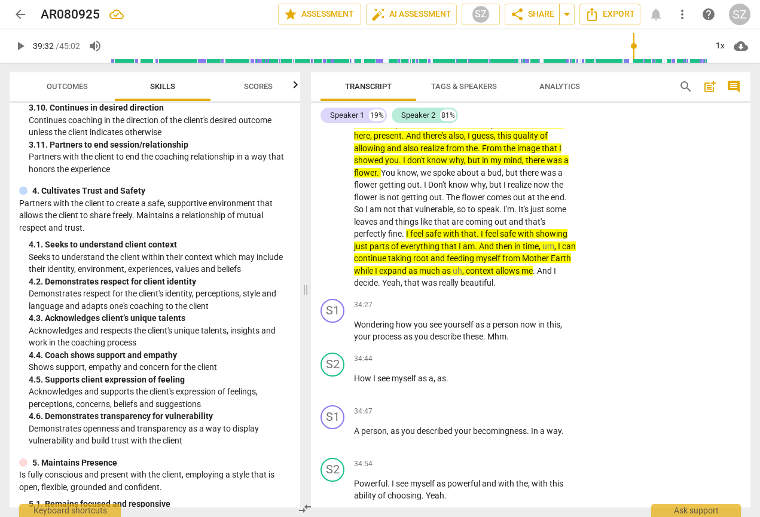
scroll to position [6094, 0]
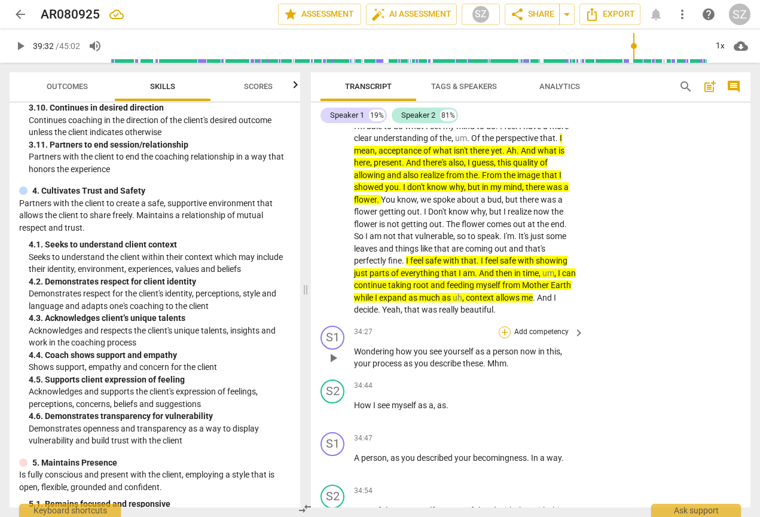
click at [503, 326] on div "+" at bounding box center [504, 332] width 12 height 12
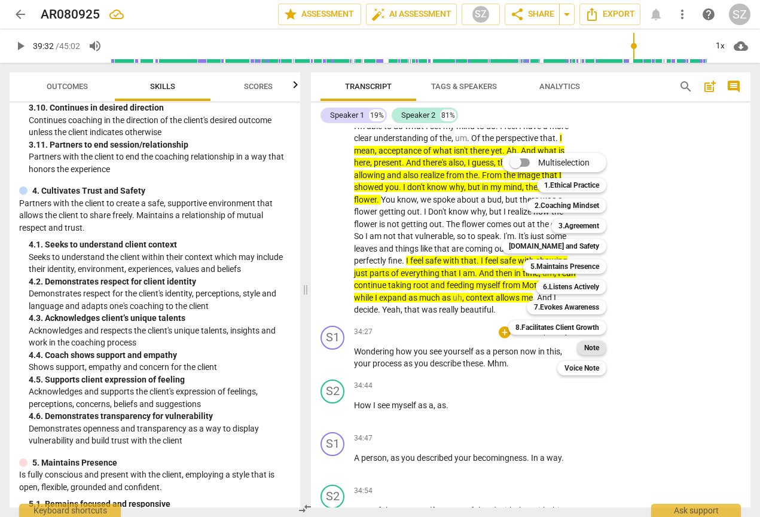
click at [516, 347] on b "Note" at bounding box center [591, 348] width 15 height 14
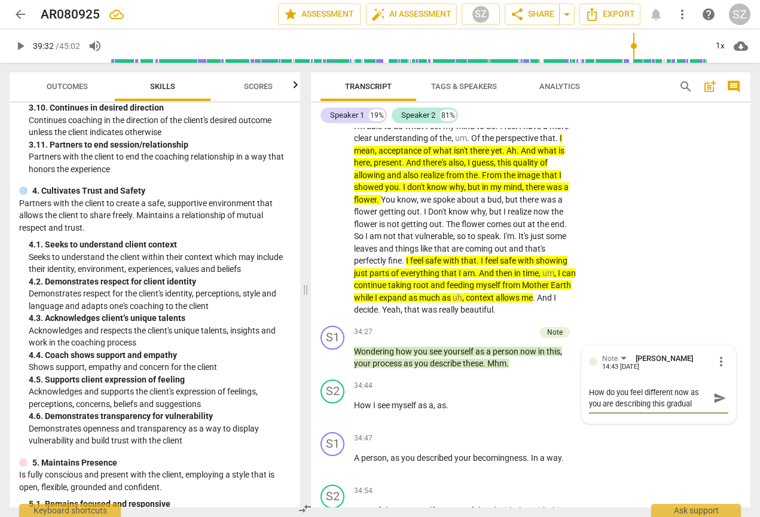
scroll to position [10, 0]
click at [516, 391] on span "send" at bounding box center [719, 397] width 13 height 13
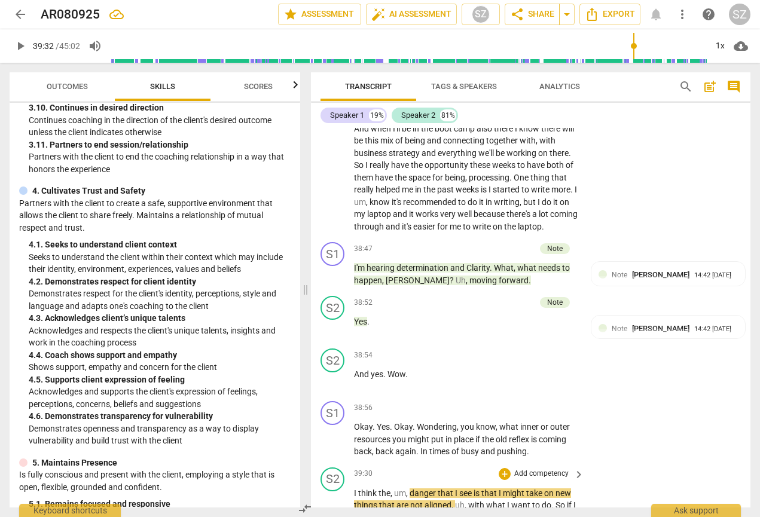
scroll to position [7060, 0]
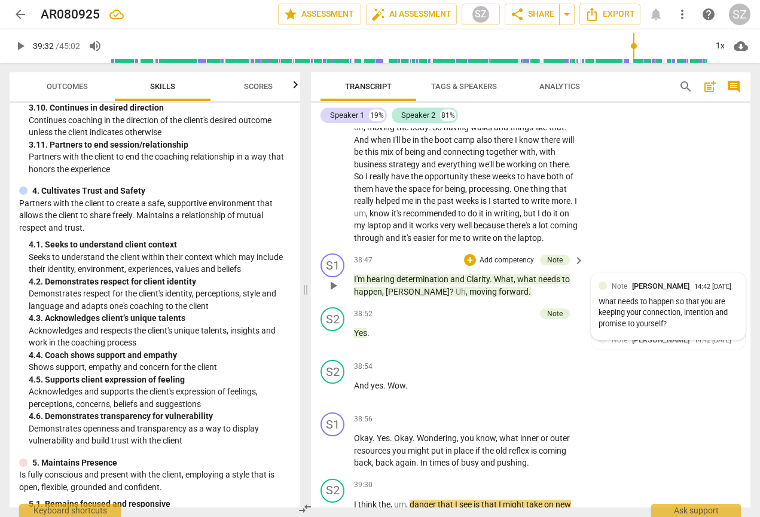
click at [516, 296] on div "What needs to happen so that you are keeping your connection, intention and pro…" at bounding box center [667, 312] width 139 height 33
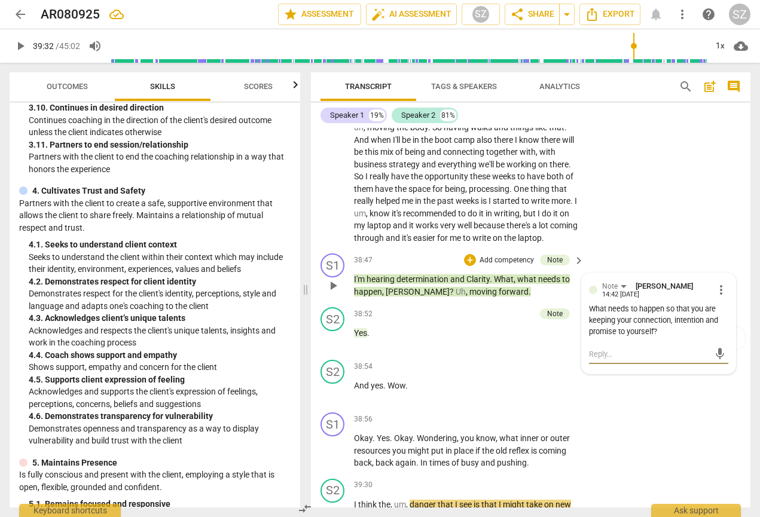
click at [516, 348] on textarea at bounding box center [649, 353] width 120 height 11
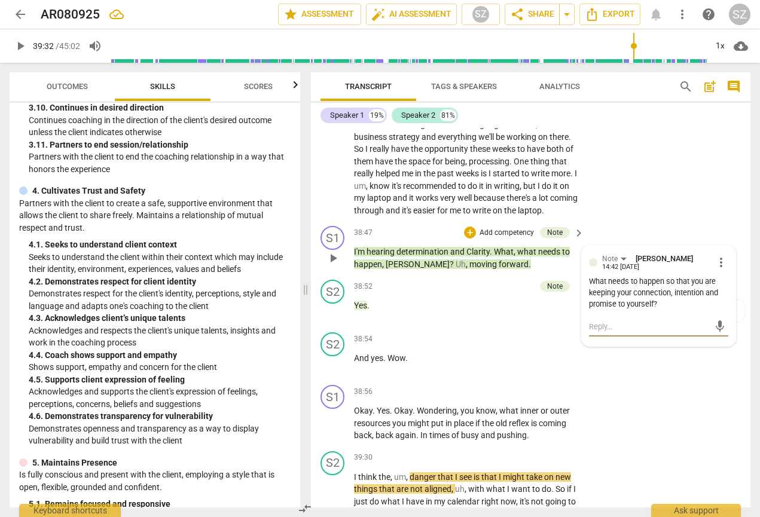
scroll to position [7084, 0]
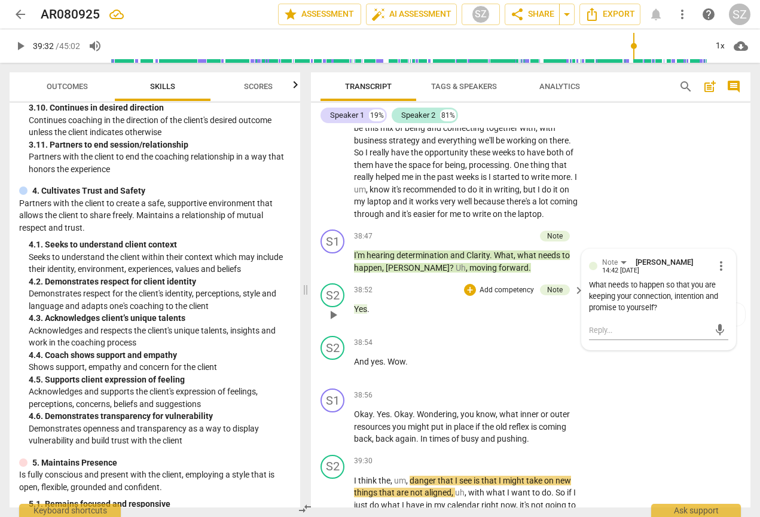
click at [516, 283] on div "38:52 + Add competency Note keyboard_arrow_right Yes ." at bounding box center [469, 304] width 231 height 43
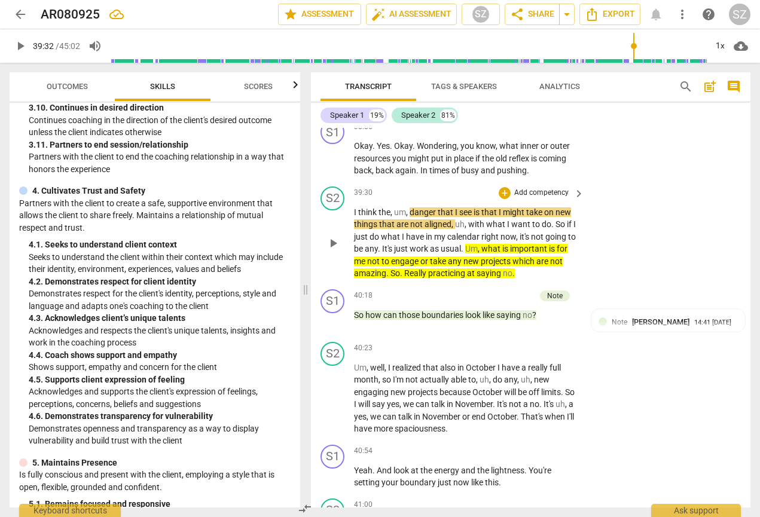
scroll to position [7361, 0]
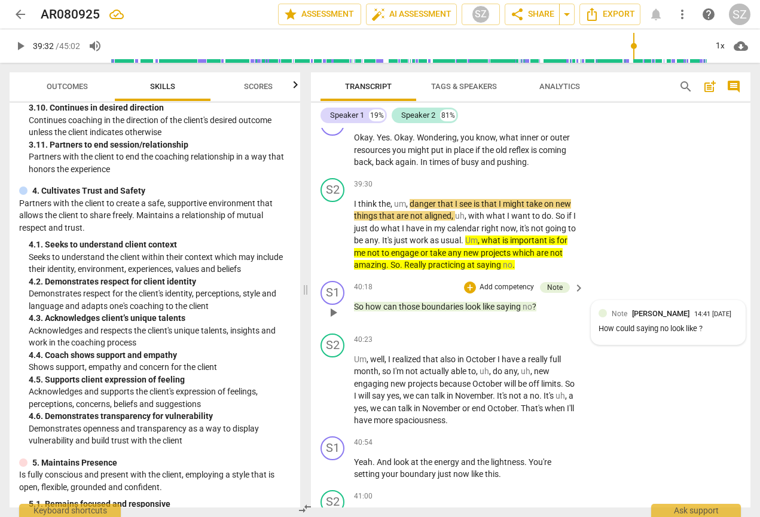
click at [516, 323] on div "How could saying no look like ?" at bounding box center [667, 328] width 139 height 11
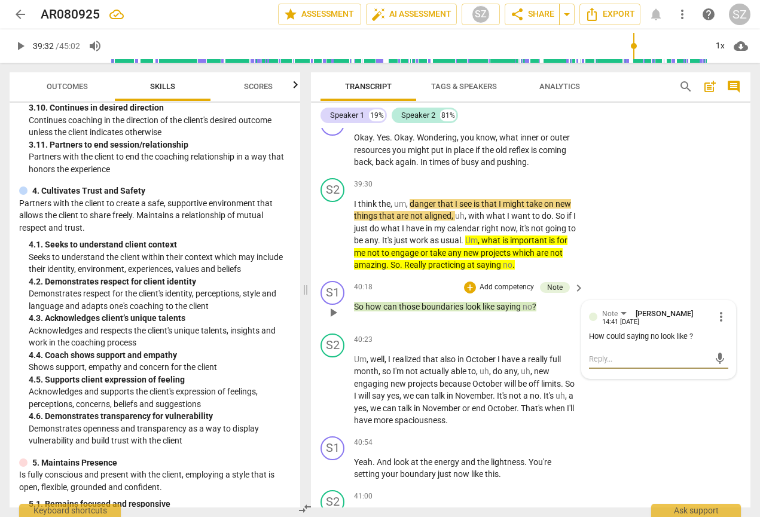
click at [516, 353] on textarea at bounding box center [649, 358] width 120 height 11
click at [516, 352] on span "send" at bounding box center [719, 358] width 13 height 13
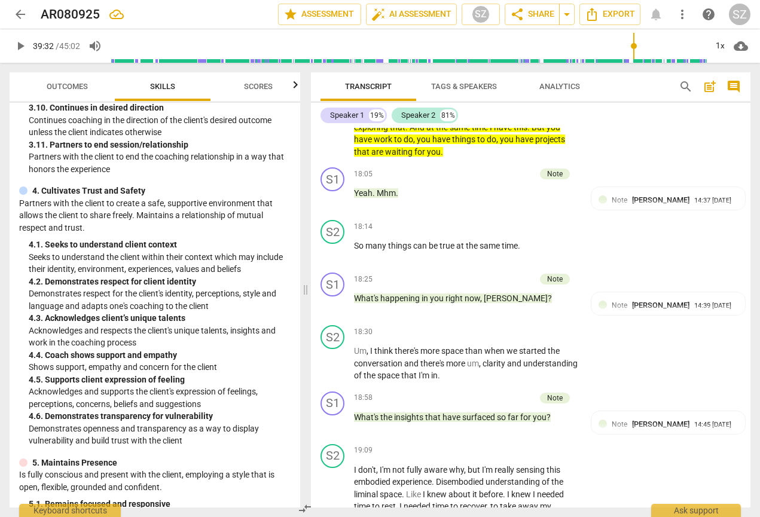
scroll to position [3204, 0]
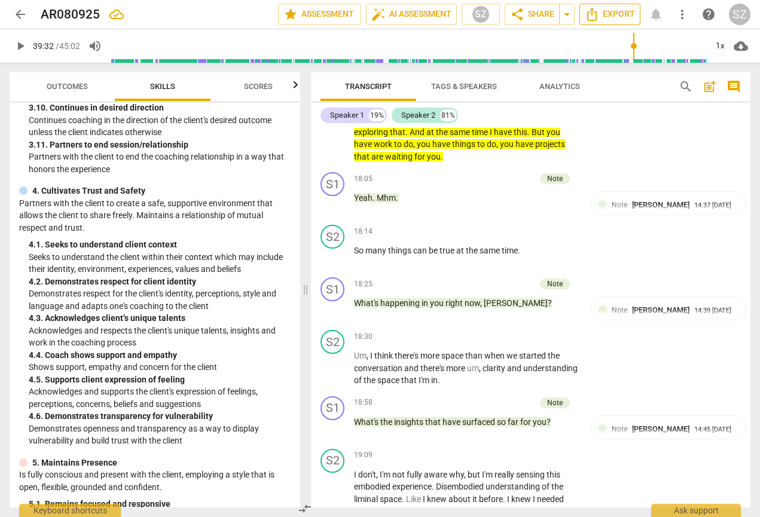
click at [516, 14] on span "Export" at bounding box center [609, 14] width 50 height 14
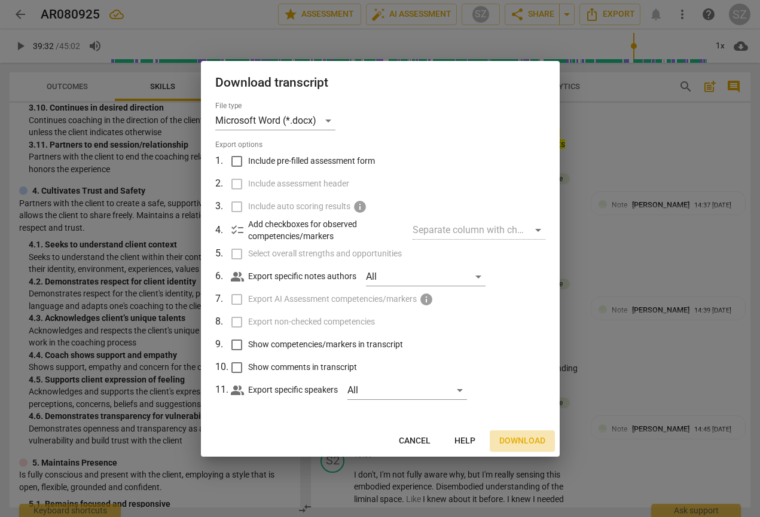
click at [516, 436] on span "Download" at bounding box center [522, 441] width 46 height 12
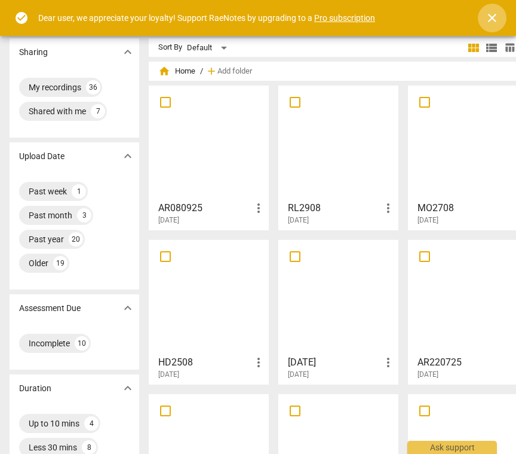
click at [493, 17] on span "close" at bounding box center [492, 18] width 14 height 14
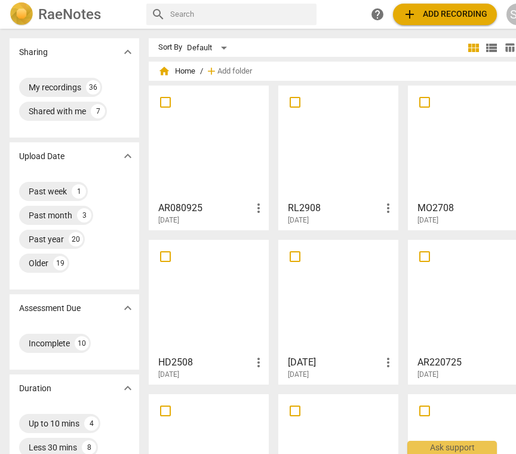
click at [218, 136] on div at bounding box center [209, 143] width 112 height 106
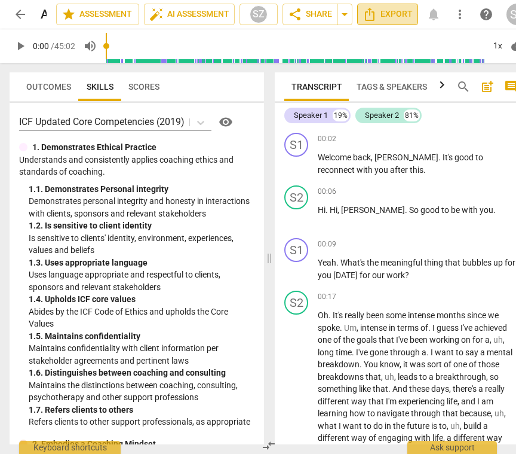
click at [393, 15] on span "Export" at bounding box center [388, 14] width 50 height 14
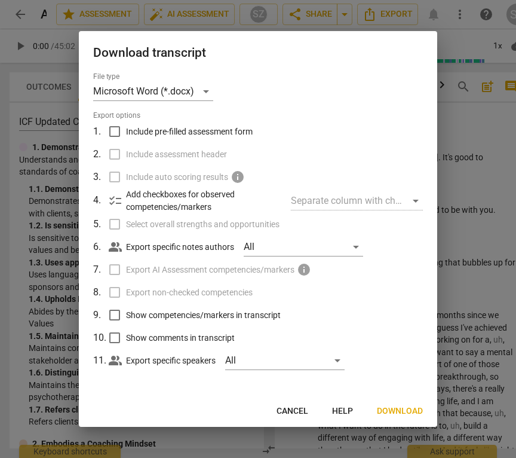
click at [393, 406] on span "Download" at bounding box center [400, 411] width 46 height 12
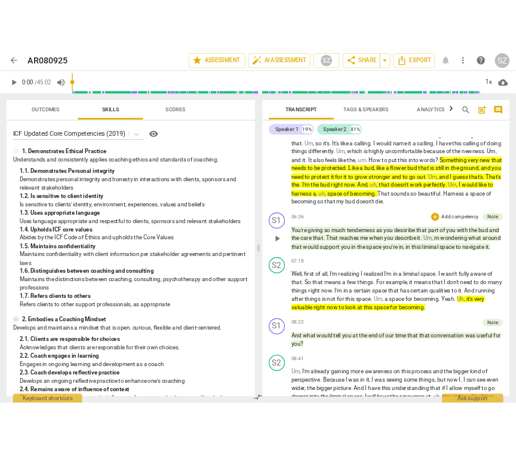
scroll to position [697, 0]
